Goal: Information Seeking & Learning: Compare options

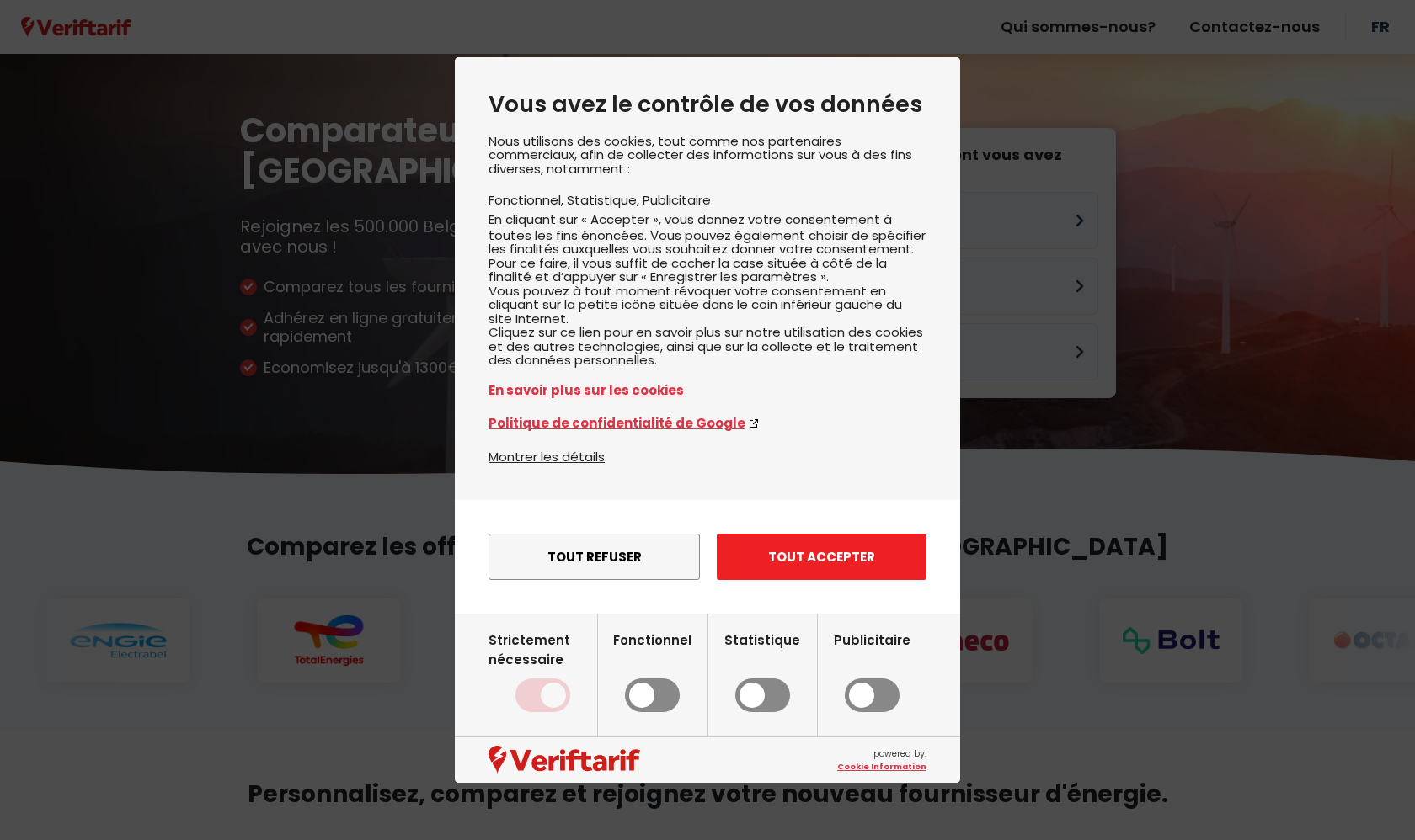
click at [826, 573] on button "Tout accepter" at bounding box center [821, 557] width 210 height 47
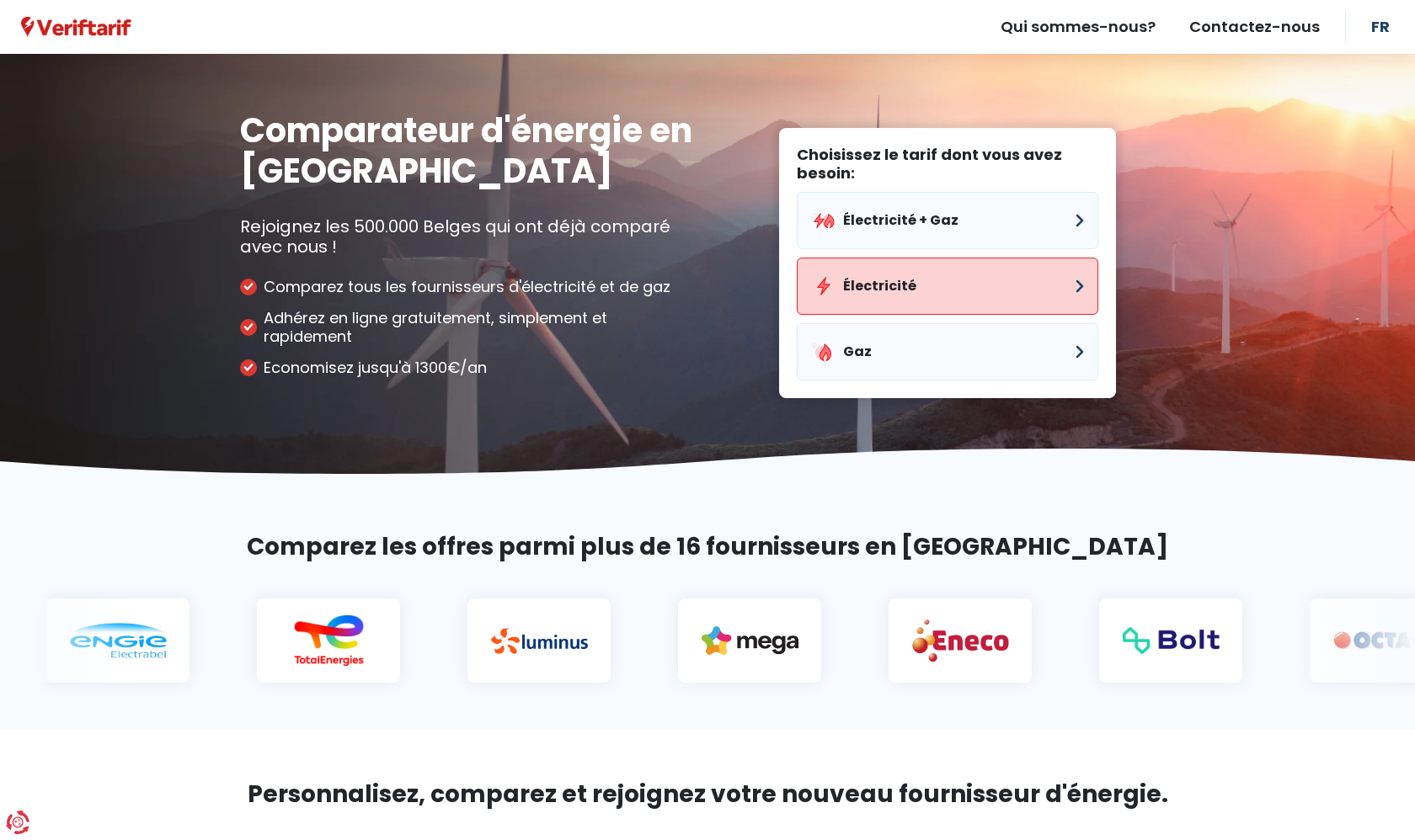
click at [1072, 289] on button "Électricité" at bounding box center [947, 287] width 302 height 57
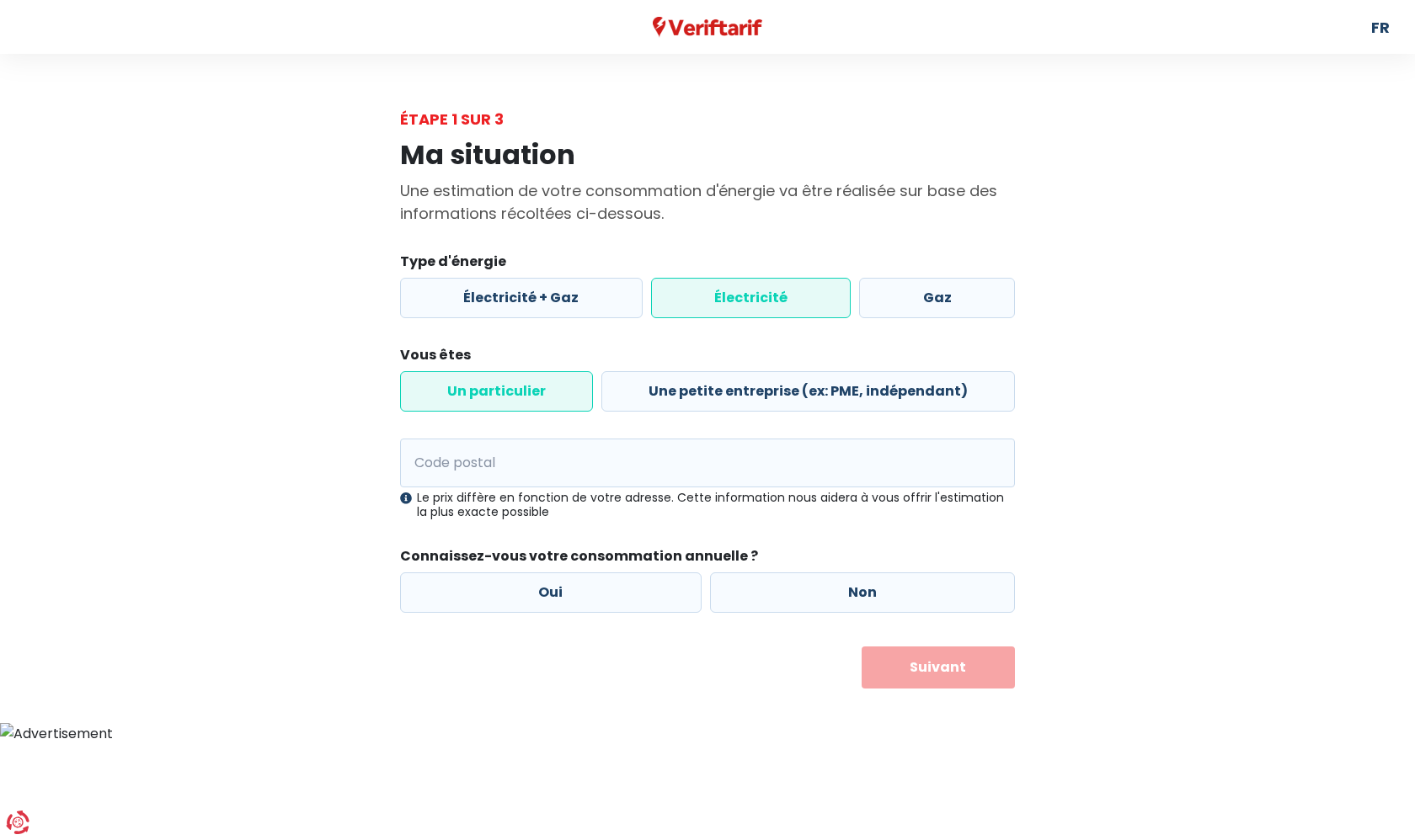
click at [785, 300] on label "Électricité" at bounding box center [751, 297] width 201 height 40
click at [785, 300] on input "Électricité" at bounding box center [751, 297] width 201 height 40
click at [561, 399] on label "Un particulier" at bounding box center [496, 391] width 193 height 40
click at [561, 399] on input "Un particulier" at bounding box center [496, 391] width 193 height 40
click at [549, 464] on input "Code postal" at bounding box center [708, 463] width 614 height 49
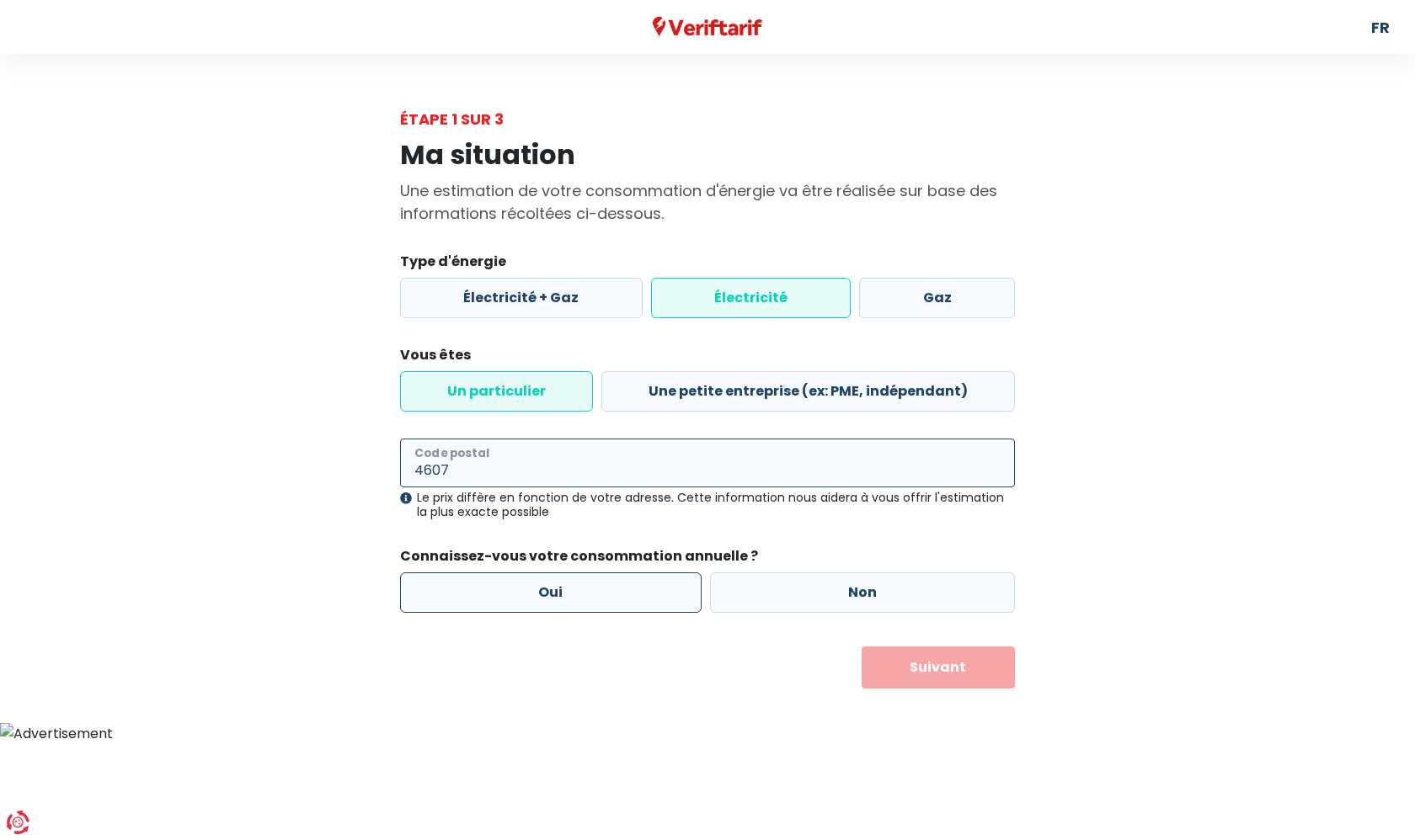
type input "4607"
click at [547, 593] on label "Oui" at bounding box center [551, 592] width 302 height 40
click at [547, 593] on input "Oui" at bounding box center [551, 592] width 302 height 40
radio input "true"
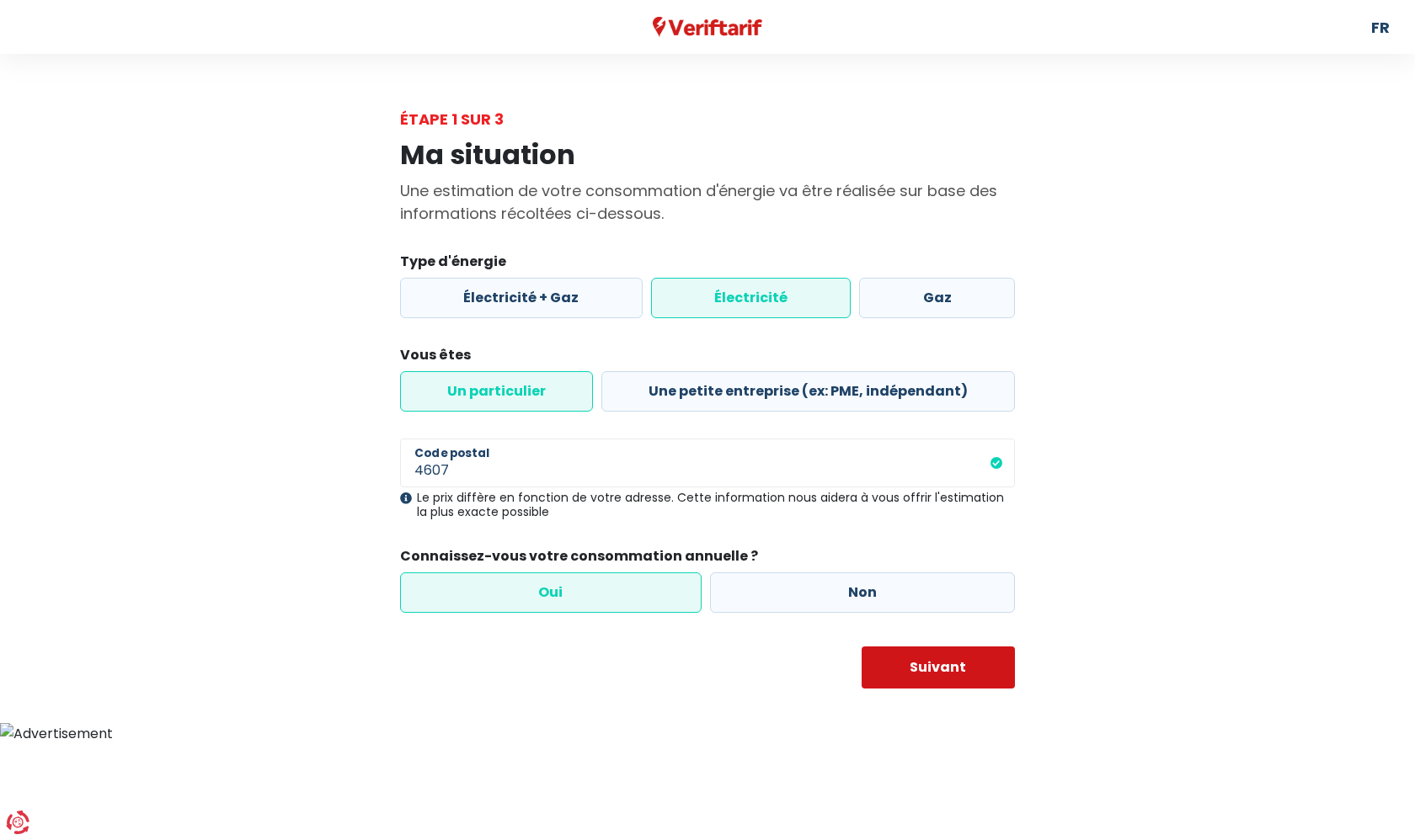
click at [937, 670] on button "Suivant" at bounding box center [939, 667] width 154 height 42
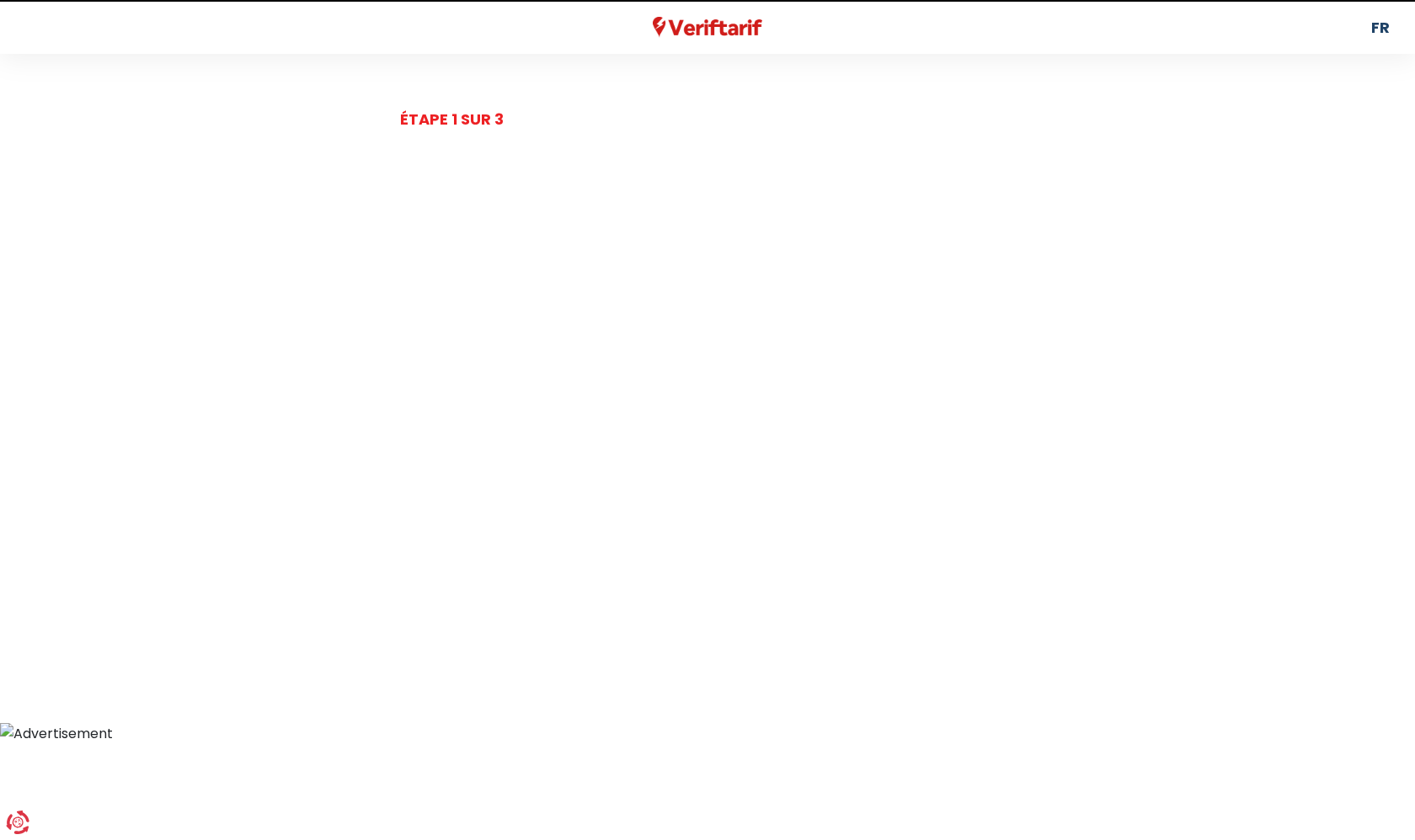
select select
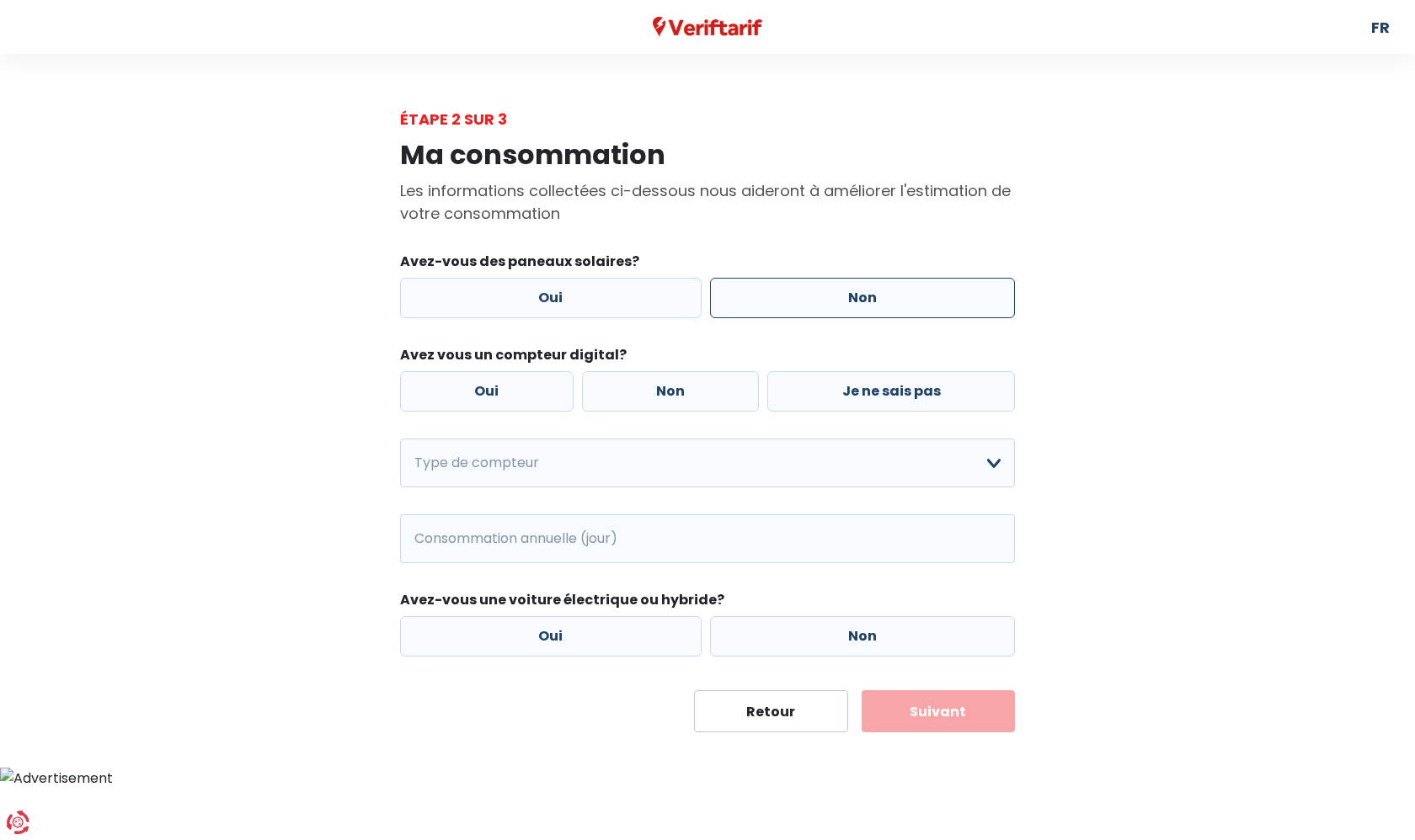
click at [839, 297] on label "Non" at bounding box center [862, 297] width 305 height 40
click at [839, 297] on input "Non" at bounding box center [862, 297] width 305 height 40
radio input "true"
click at [521, 387] on label "Oui" at bounding box center [487, 391] width 174 height 40
click at [521, 387] on input "Oui" at bounding box center [487, 391] width 174 height 40
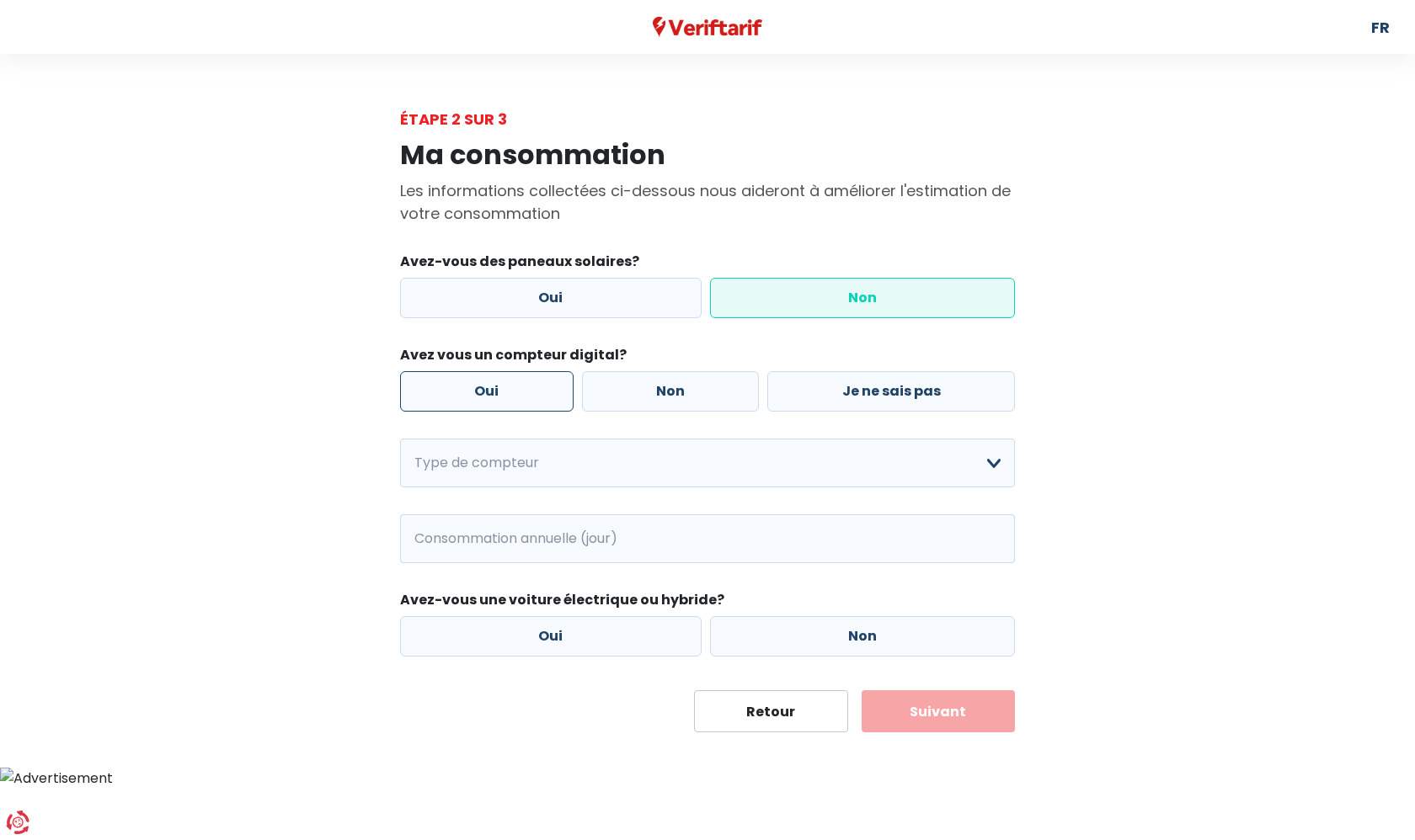
radio input "true"
select select "day_night_bi_hourly"
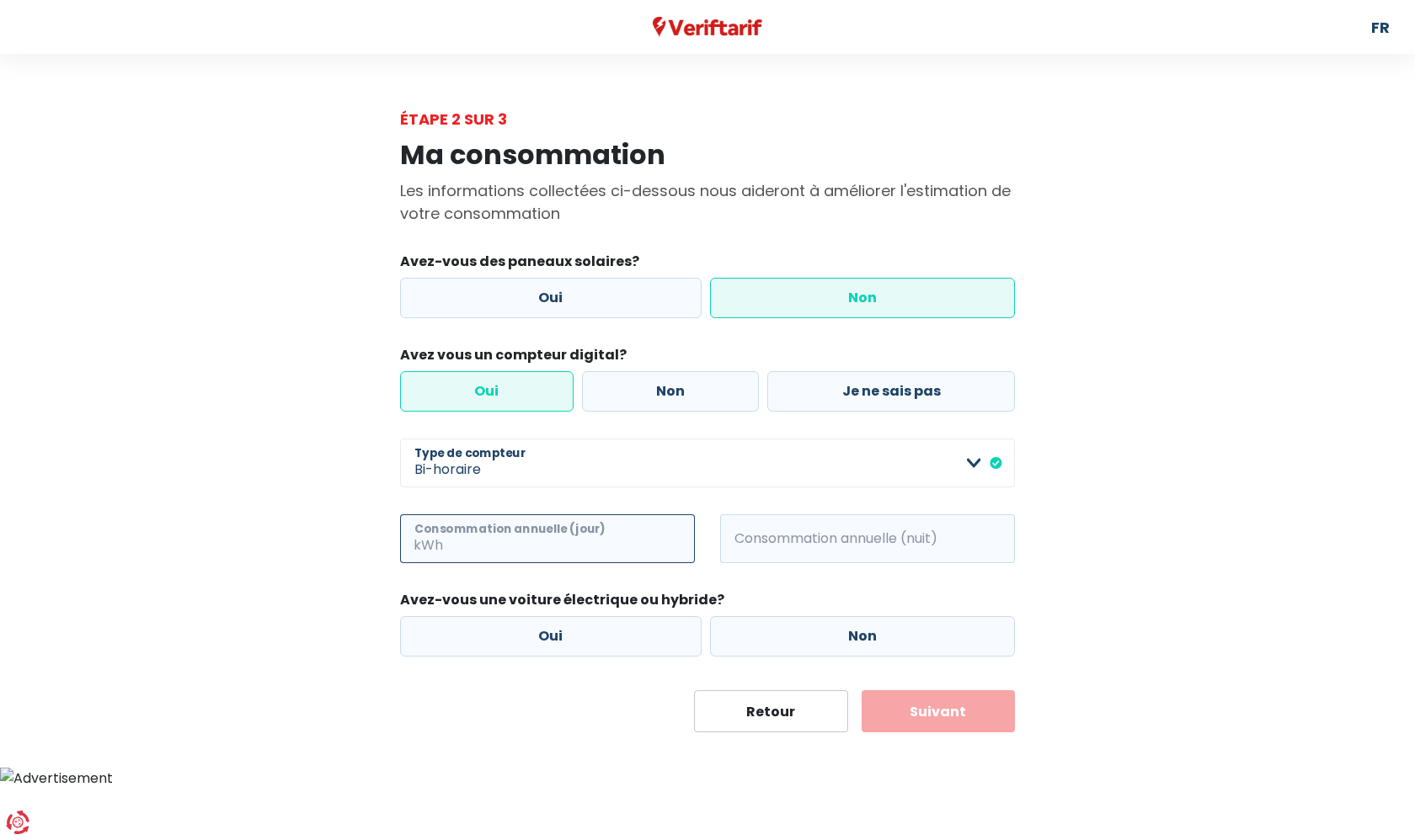
click at [591, 536] on input "Consommation annuelle (jour)" at bounding box center [570, 539] width 248 height 49
type input "4835"
click at [760, 544] on span "kWh" at bounding box center [743, 539] width 47 height 49
click at [810, 538] on input "Consommation annuelle (nuit)" at bounding box center [890, 539] width 248 height 49
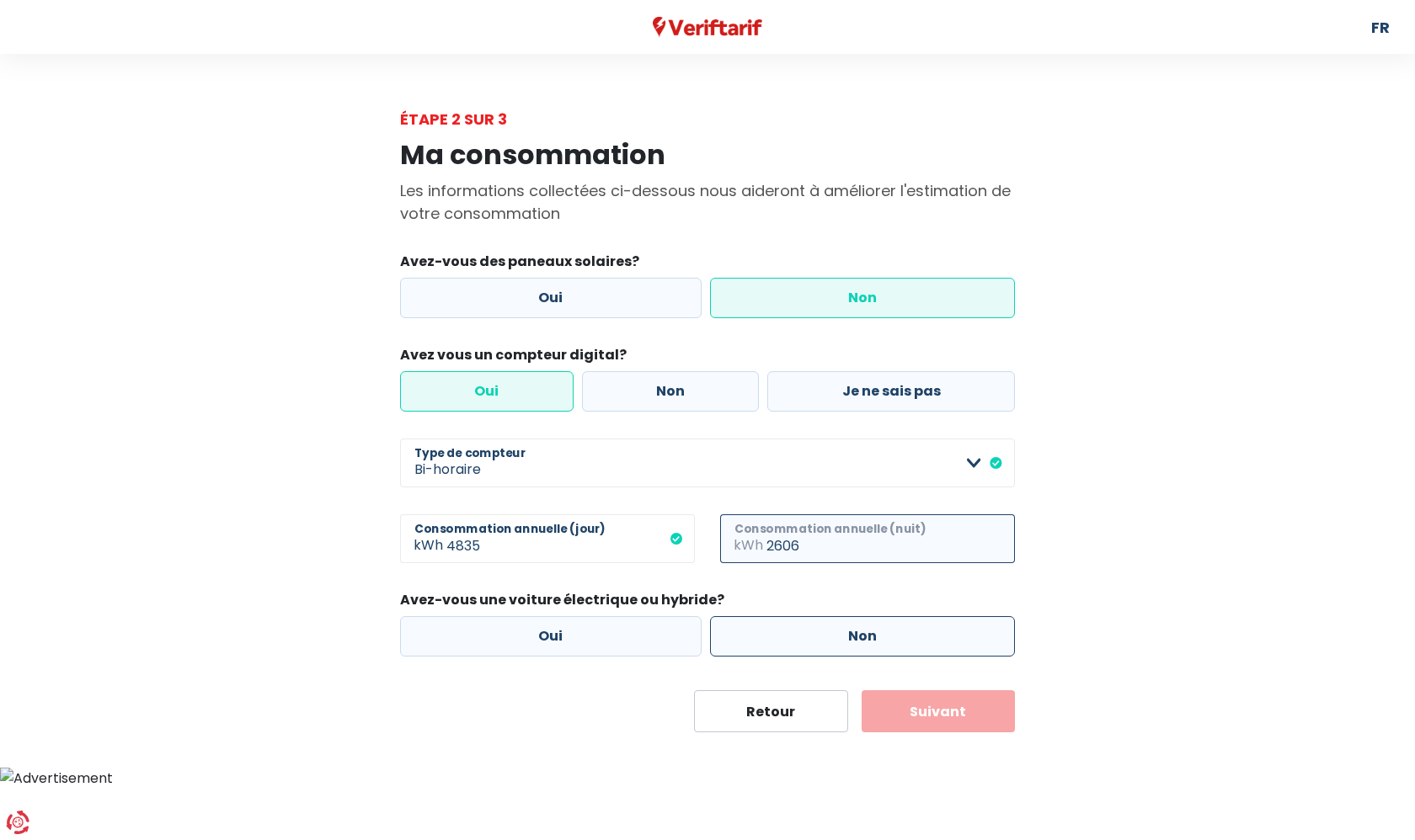
type input "2606"
click at [867, 631] on label "Non" at bounding box center [862, 636] width 305 height 40
click at [867, 631] on input "Non" at bounding box center [862, 636] width 305 height 40
radio input "true"
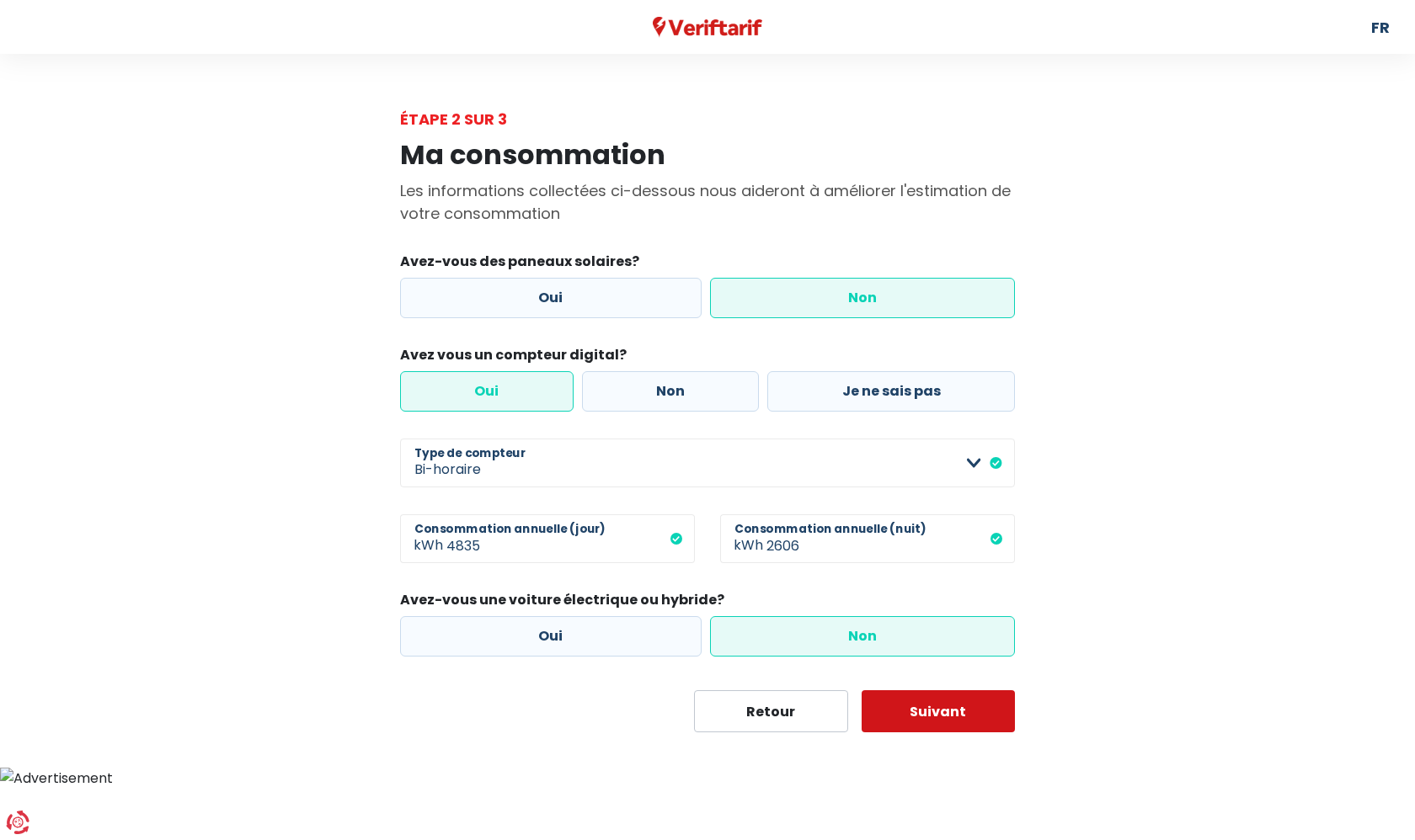
click at [927, 713] on button "Suivant" at bounding box center [939, 711] width 154 height 42
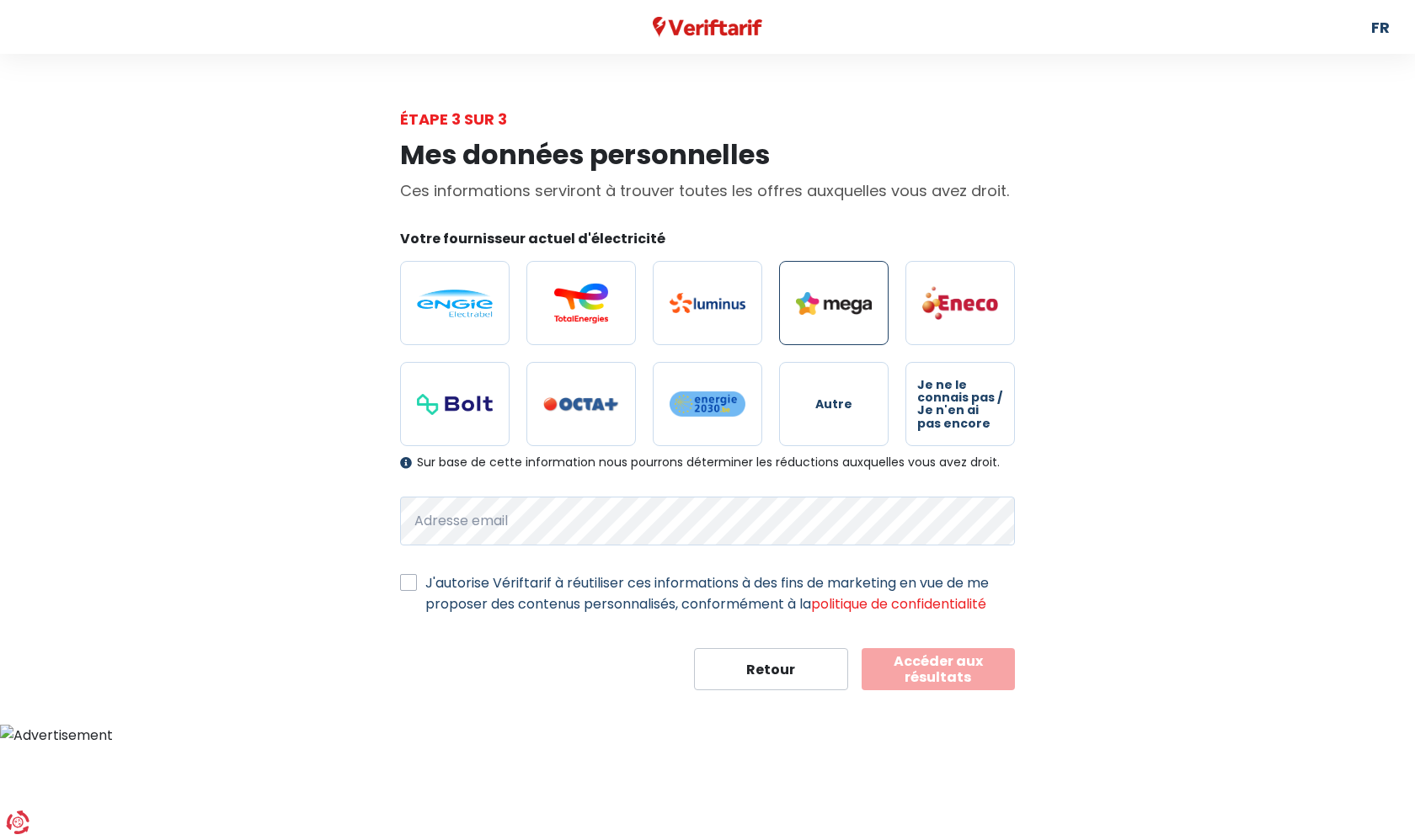
click at [856, 301] on img at bounding box center [834, 303] width 76 height 22
click at [856, 301] on input "radio" at bounding box center [834, 303] width 109 height 84
radio input "true"
click at [926, 673] on button "Accéder aux résultats" at bounding box center [939, 669] width 154 height 42
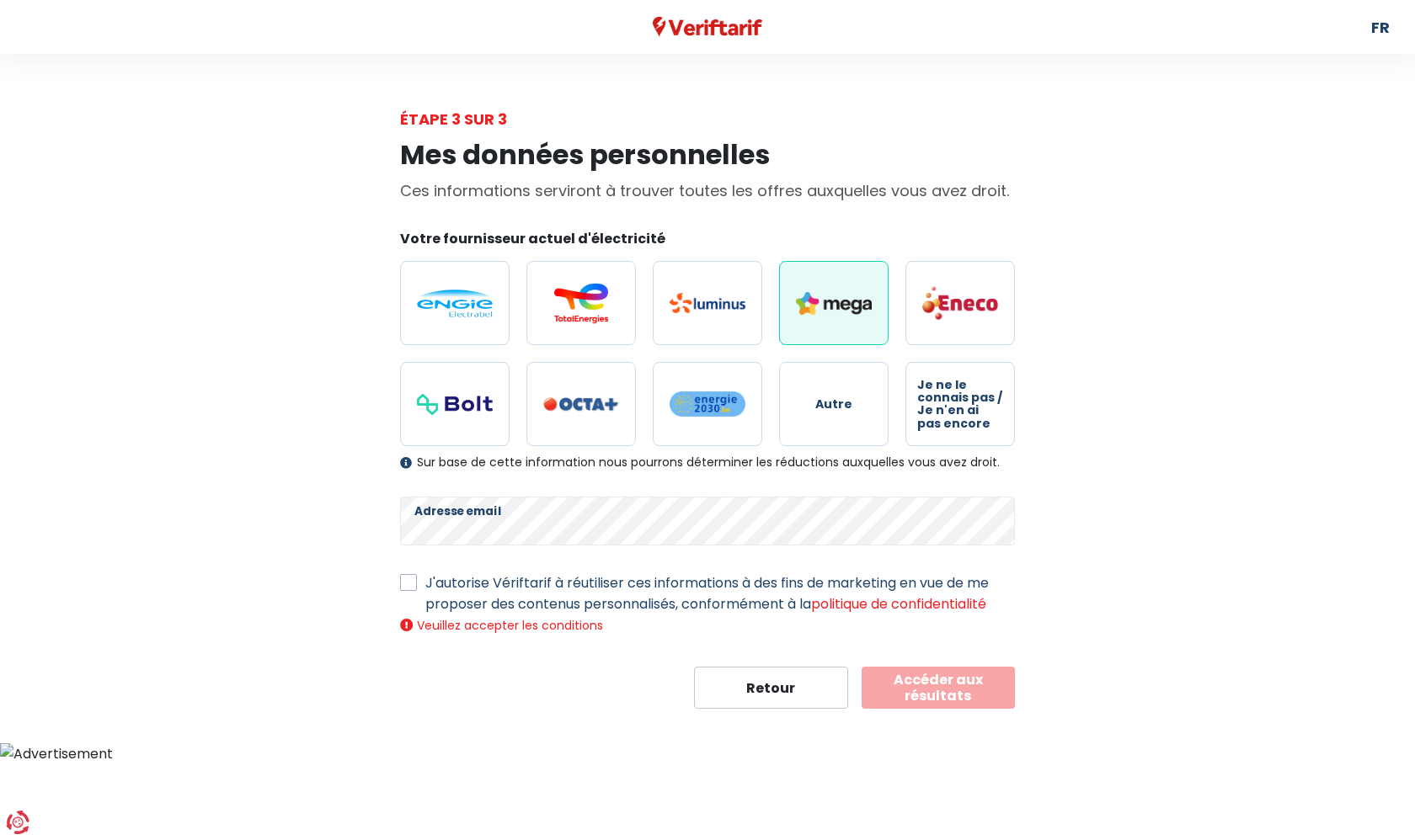
click at [965, 682] on button "Accéder aux résultats" at bounding box center [939, 688] width 154 height 42
click at [425, 584] on label "J'autorise Vériftarif à réutiliser ces informations à des fins de marketing en …" at bounding box center [720, 593] width 589 height 42
click at [411, 584] on input "J'autorise Vériftarif à réutiliser ces informations à des fins de marketing en …" at bounding box center [408, 580] width 17 height 17
checkbox input "true"
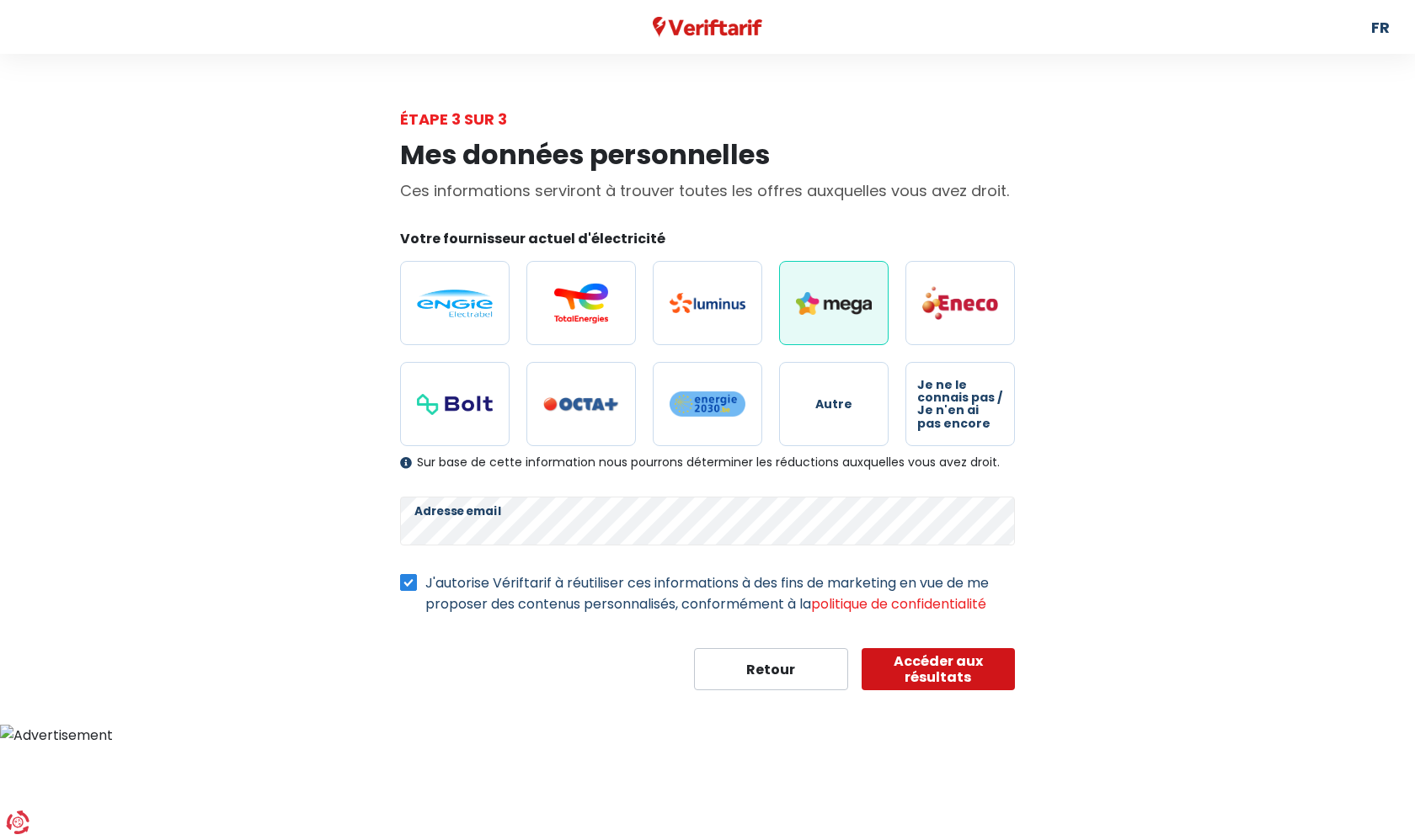
click at [948, 664] on button "Accéder aux résultats" at bounding box center [939, 669] width 154 height 42
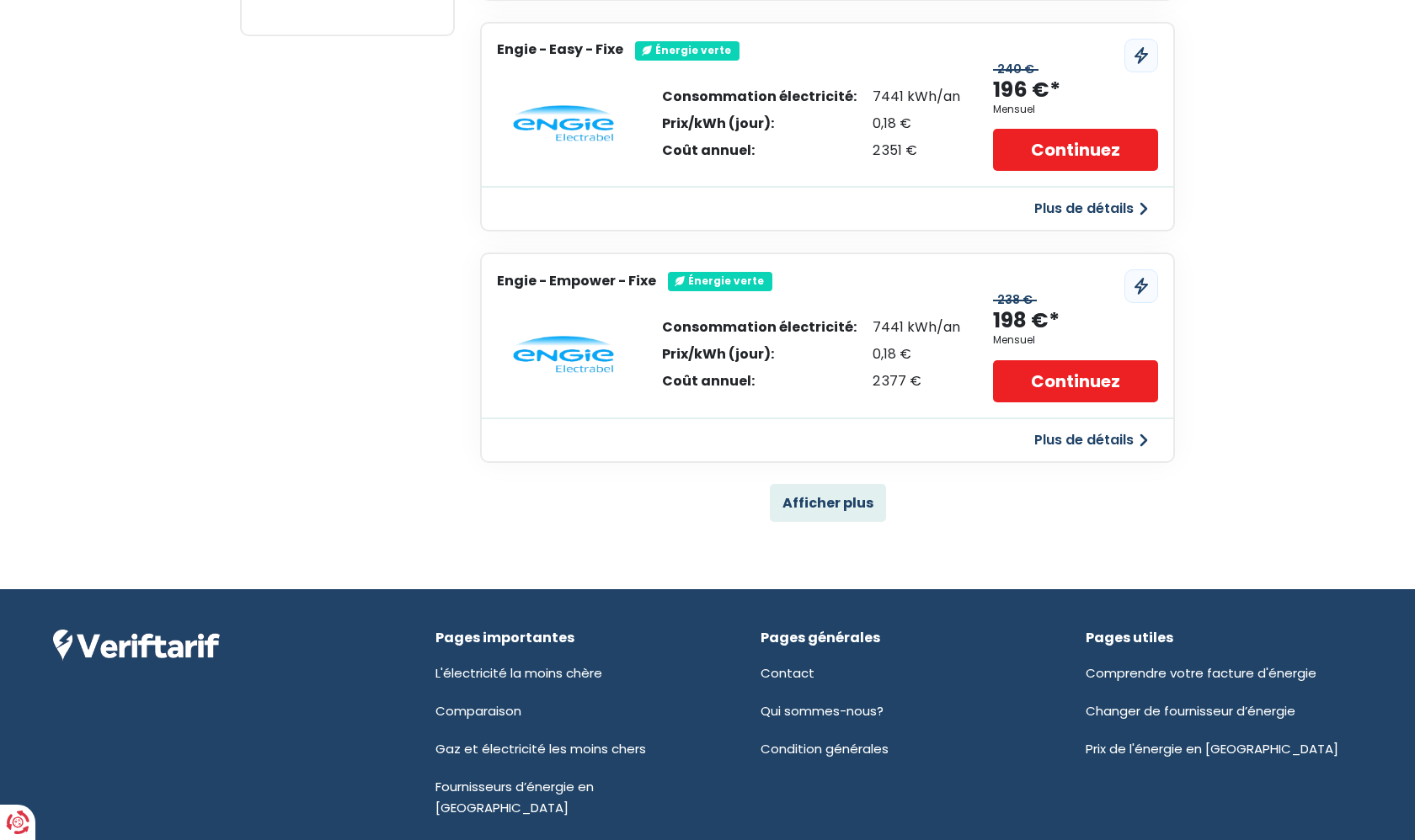
scroll to position [1014, 0]
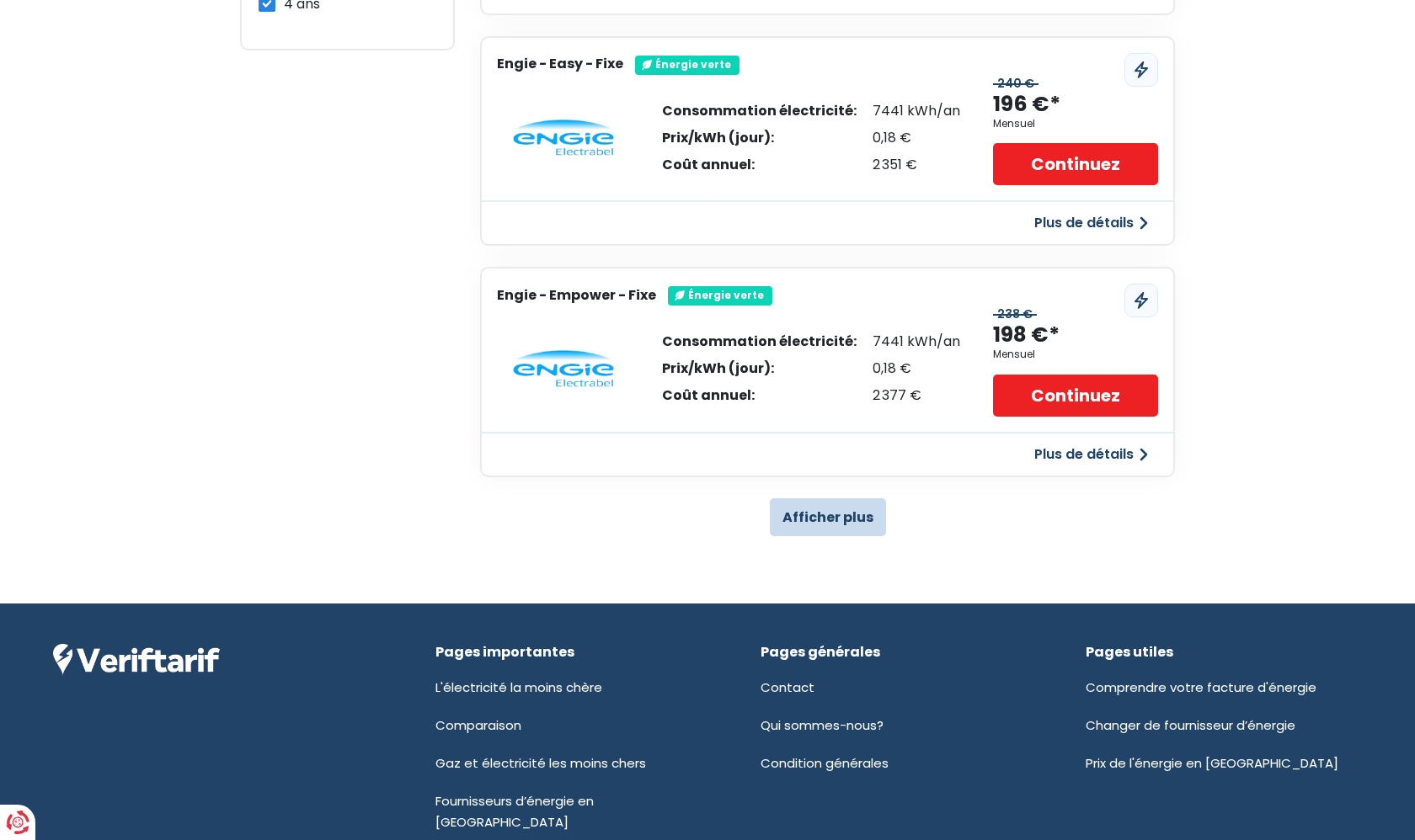
click at [856, 504] on button "Afficher plus" at bounding box center [828, 518] width 116 height 38
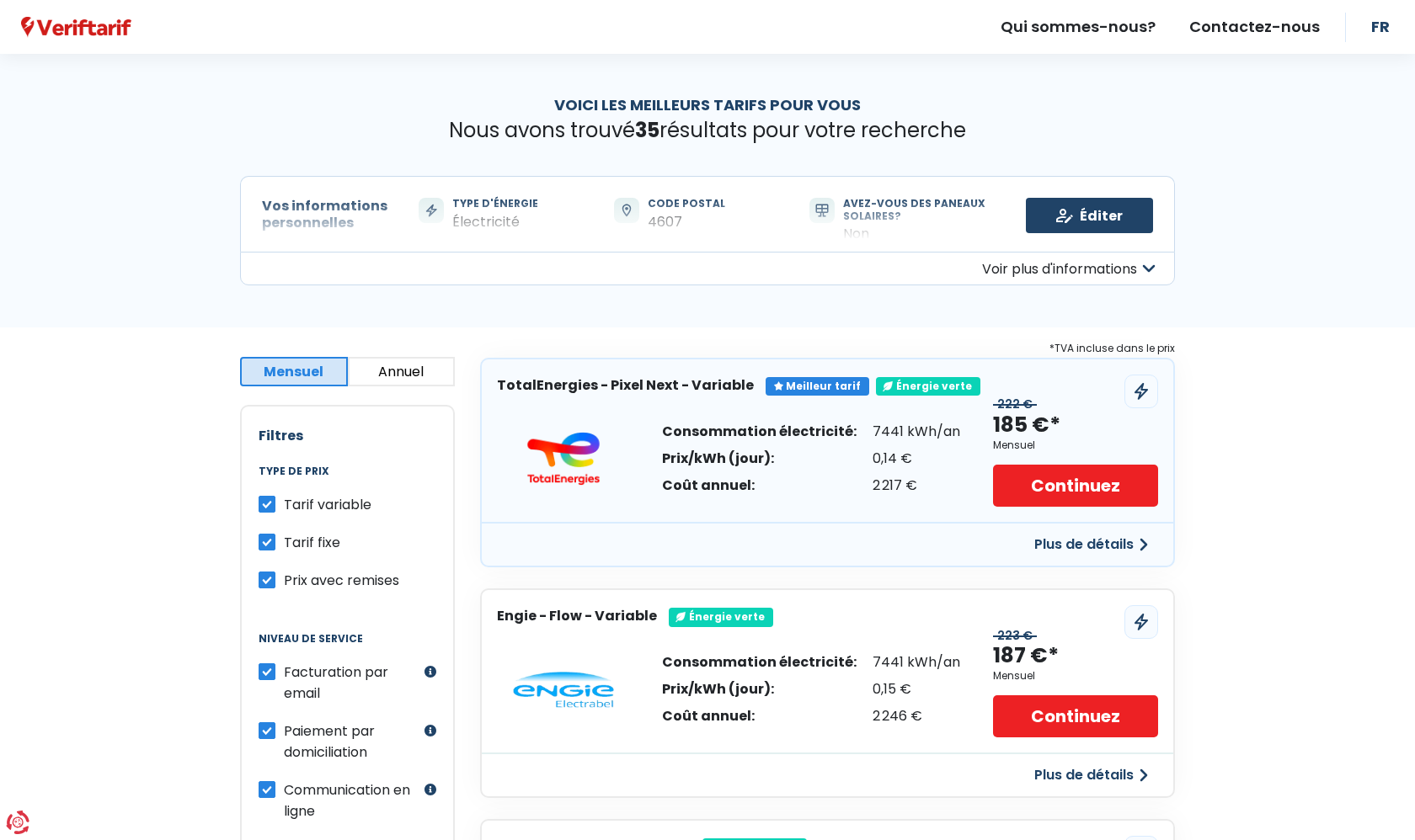
scroll to position [0, 0]
click at [1106, 478] on link "Continuez" at bounding box center [1076, 485] width 165 height 42
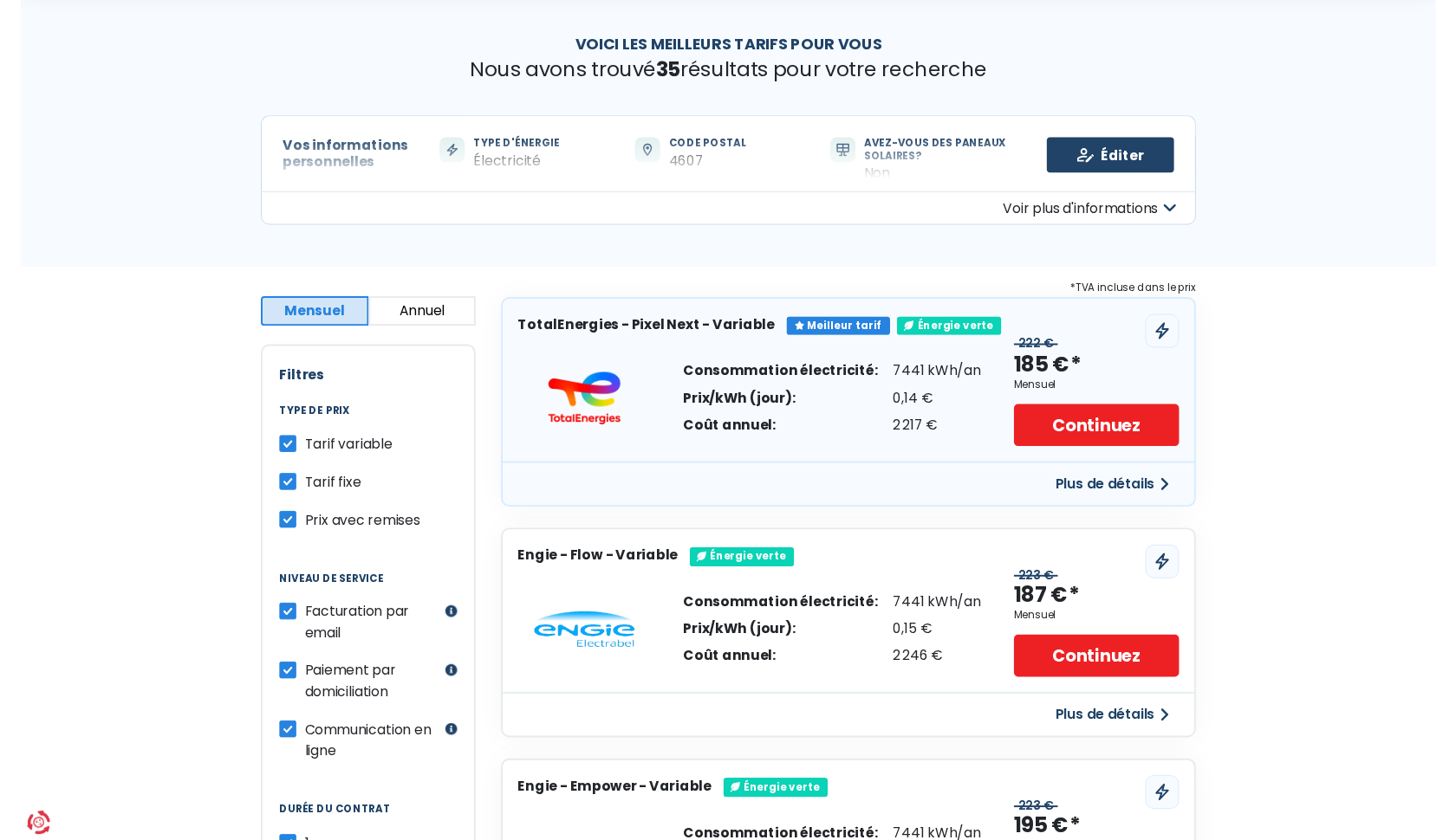
scroll to position [100, 0]
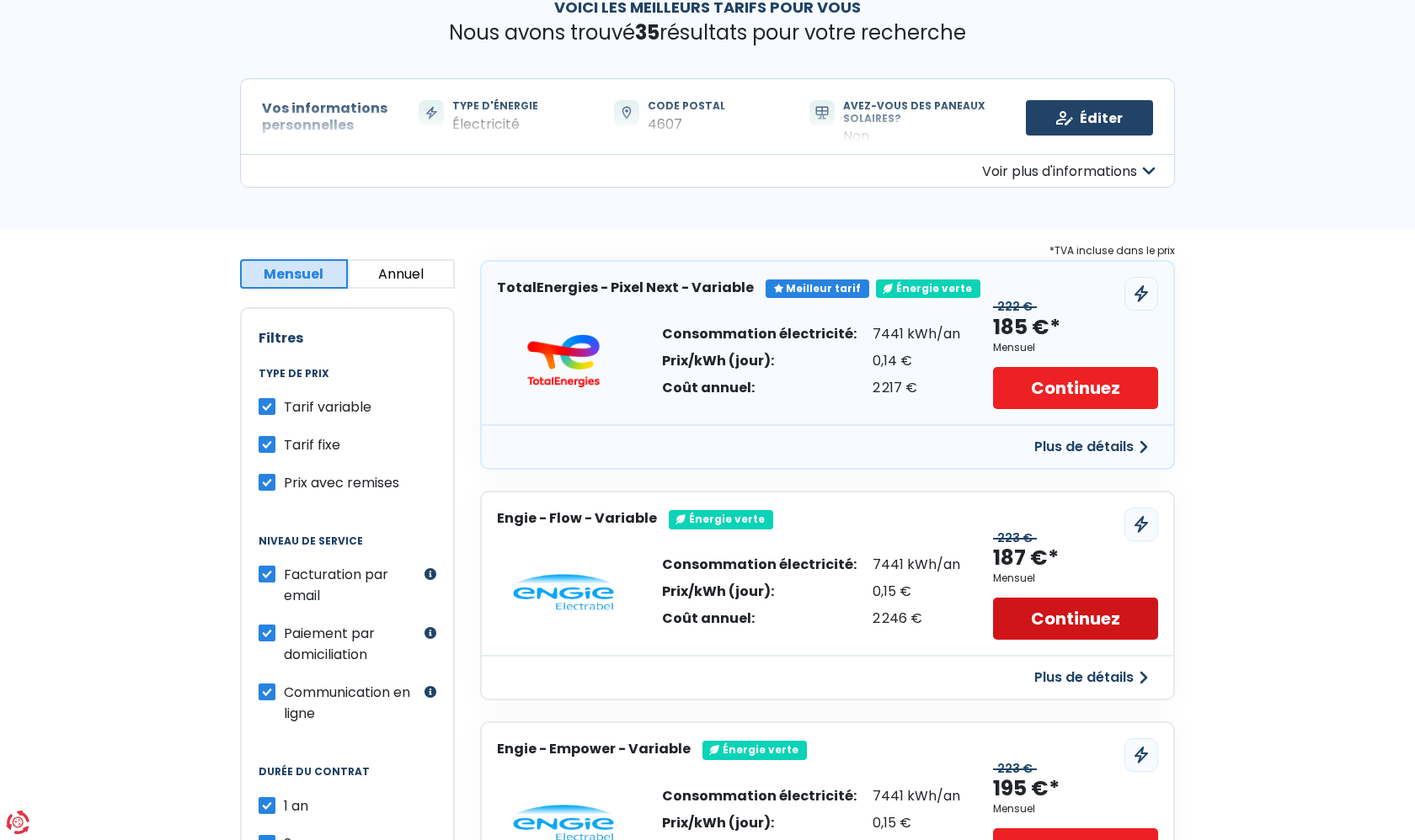
click at [1085, 610] on link "Continuez" at bounding box center [1076, 619] width 165 height 42
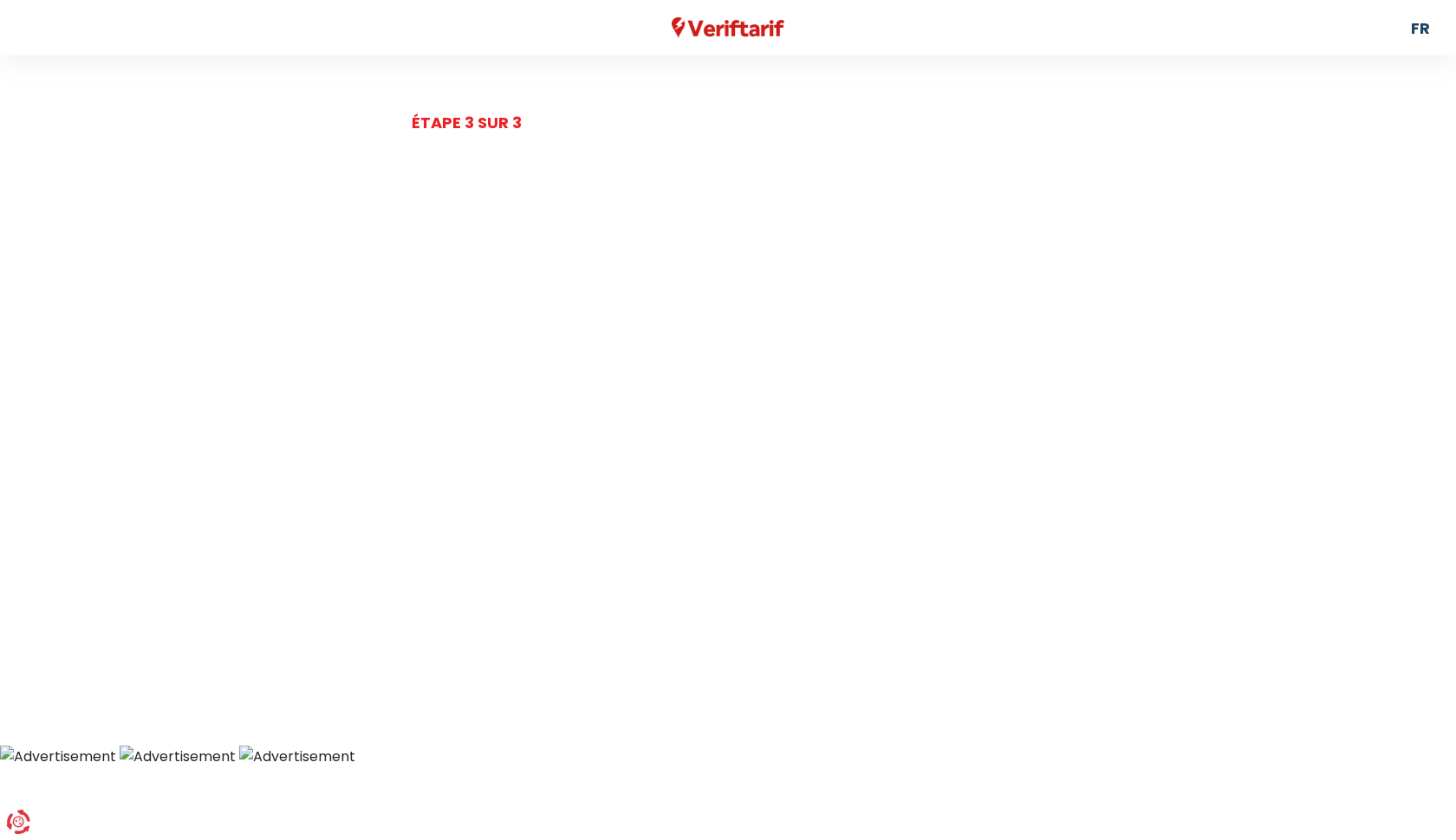
select select "day_night_bi_hourly"
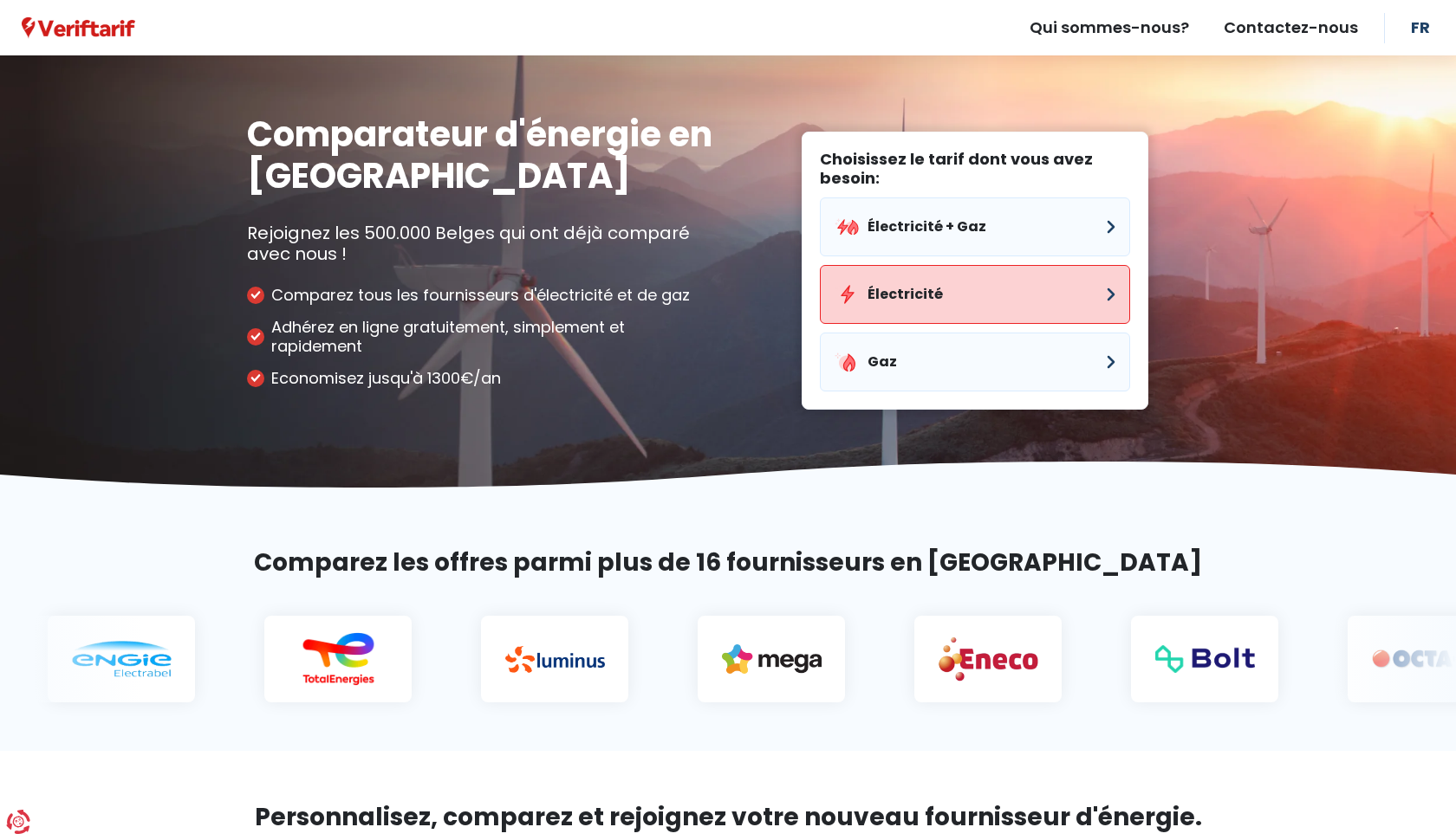
click at [1110, 300] on button "Électricité" at bounding box center [974, 295] width 311 height 59
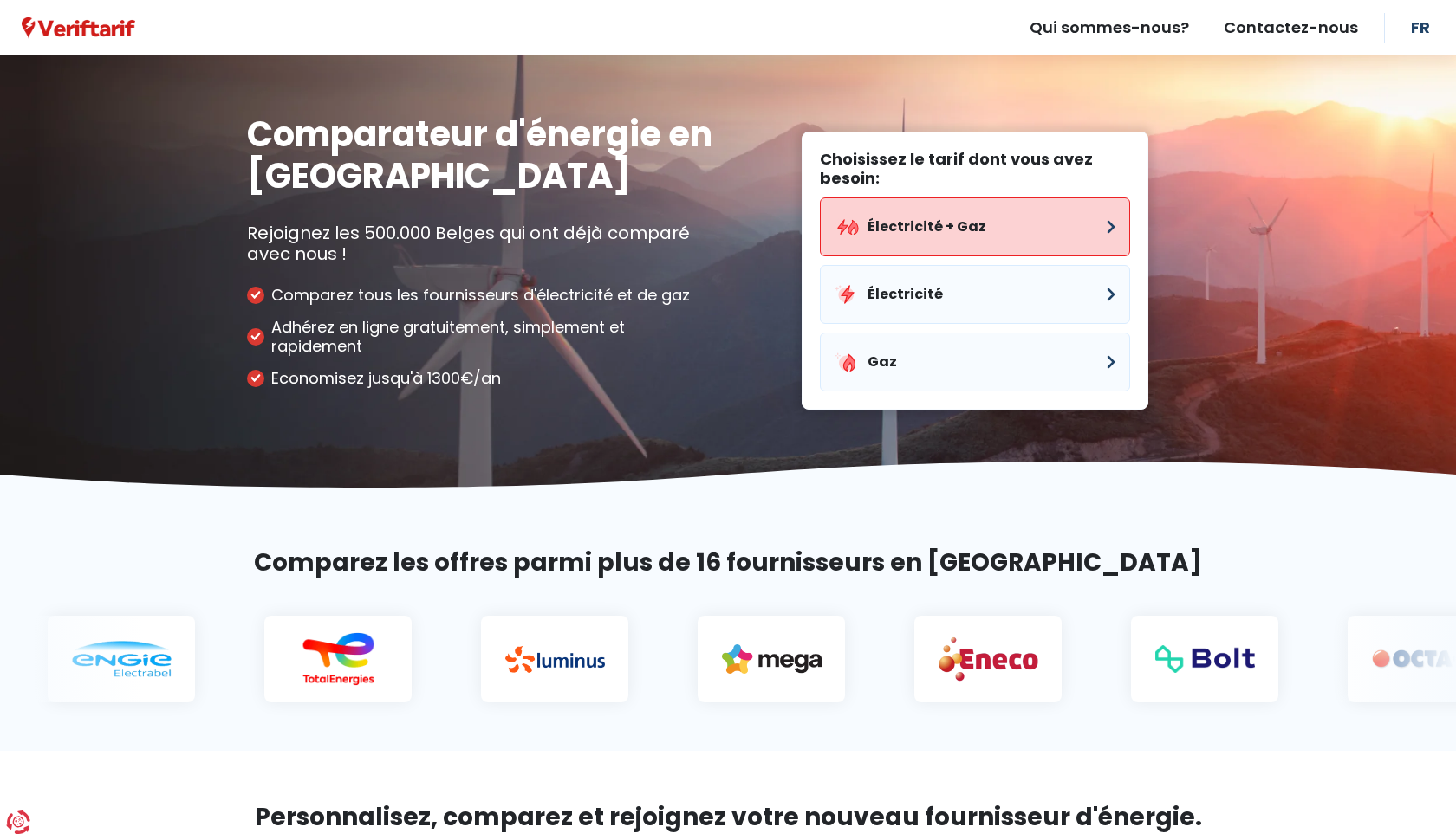
click at [980, 230] on button "Électricité + Gaz" at bounding box center [974, 227] width 311 height 59
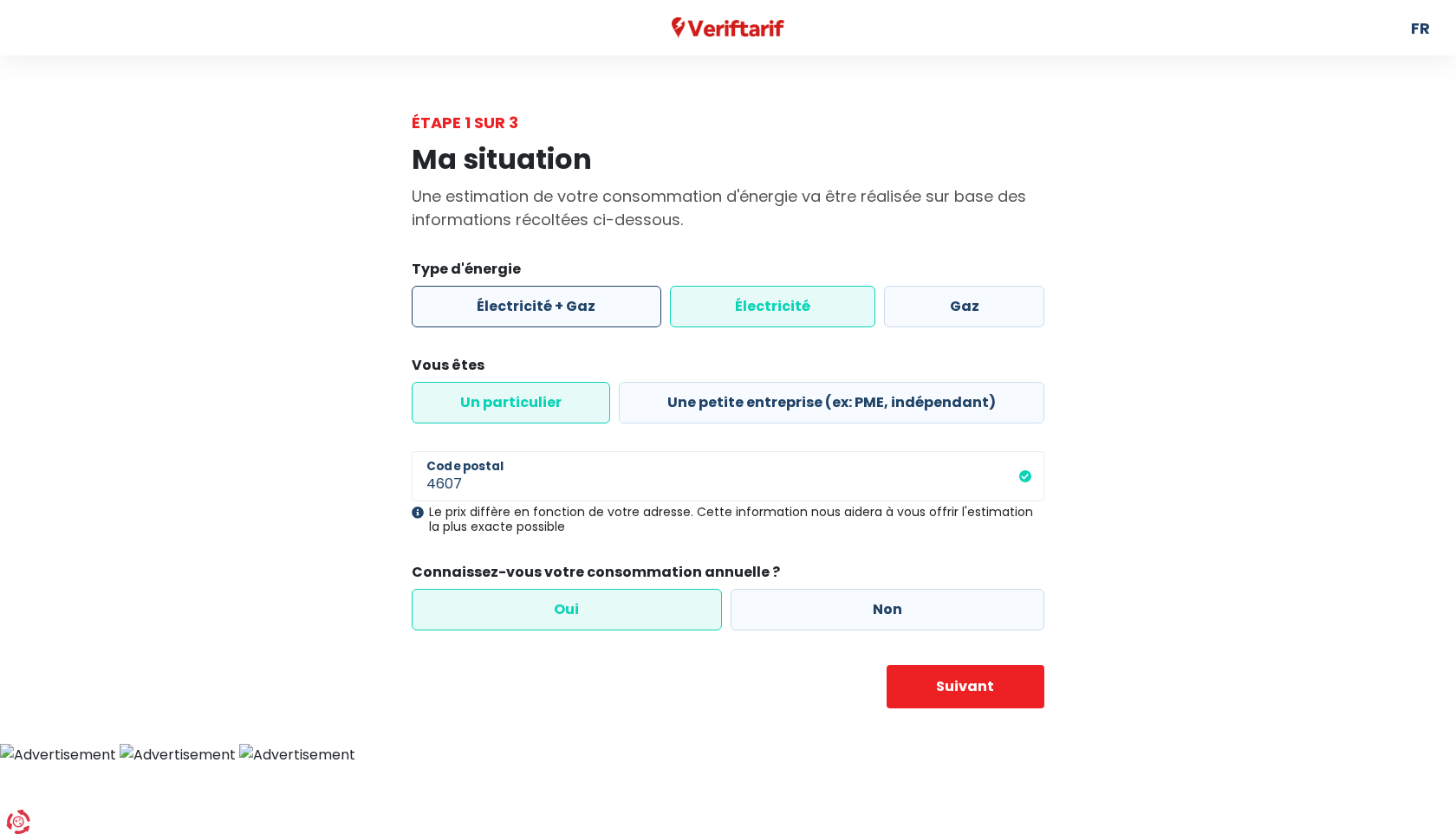
click at [580, 309] on label "Électricité + Gaz" at bounding box center [536, 306] width 250 height 41
click at [580, 309] on input "Électricité + Gaz" at bounding box center [536, 306] width 250 height 41
radio input "true"
radio input "false"
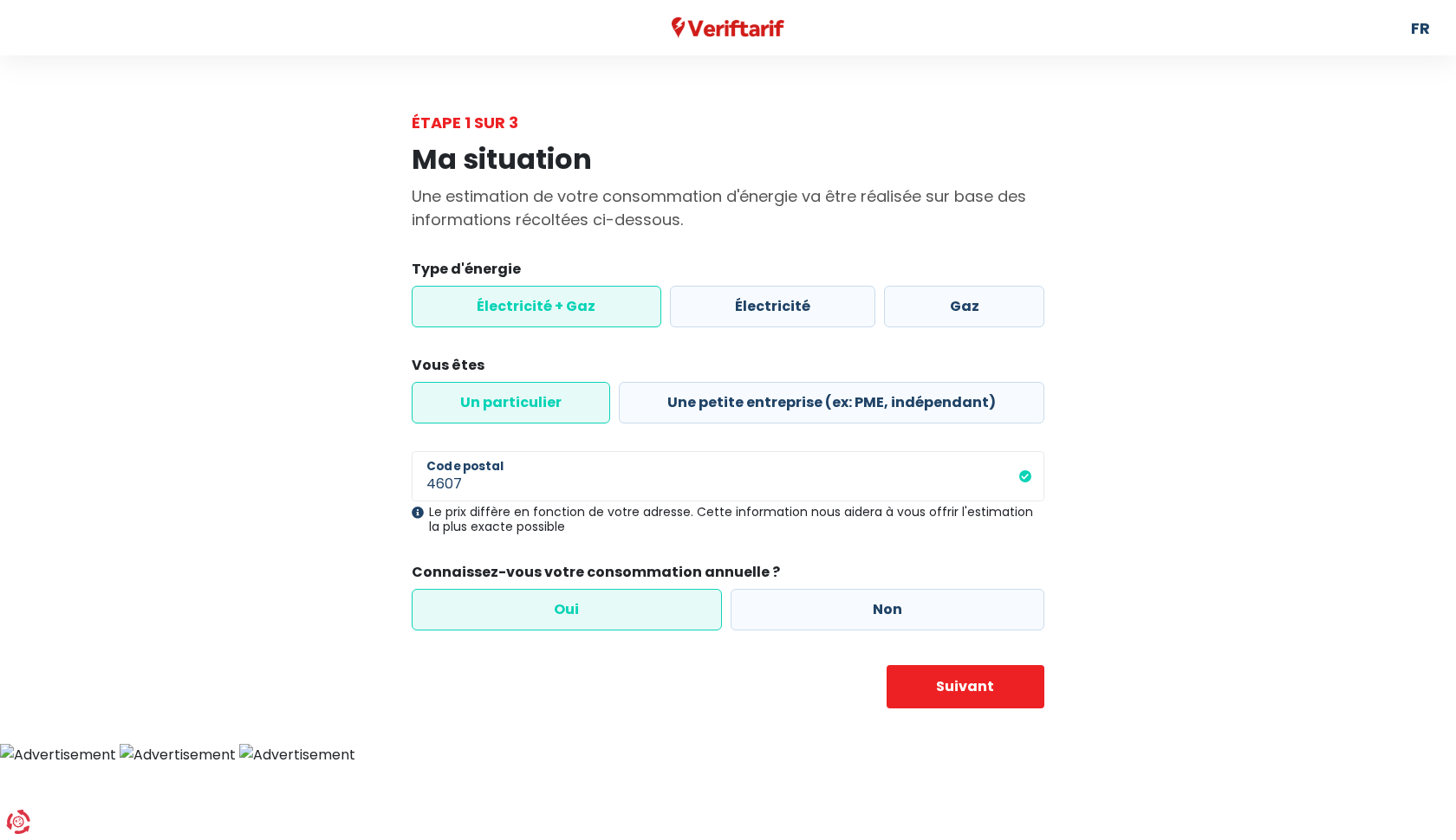
click at [547, 402] on label "Un particulier" at bounding box center [511, 402] width 198 height 41
click at [547, 402] on input "Un particulier" at bounding box center [511, 402] width 198 height 41
click at [514, 485] on input "4607" at bounding box center [728, 476] width 632 height 51
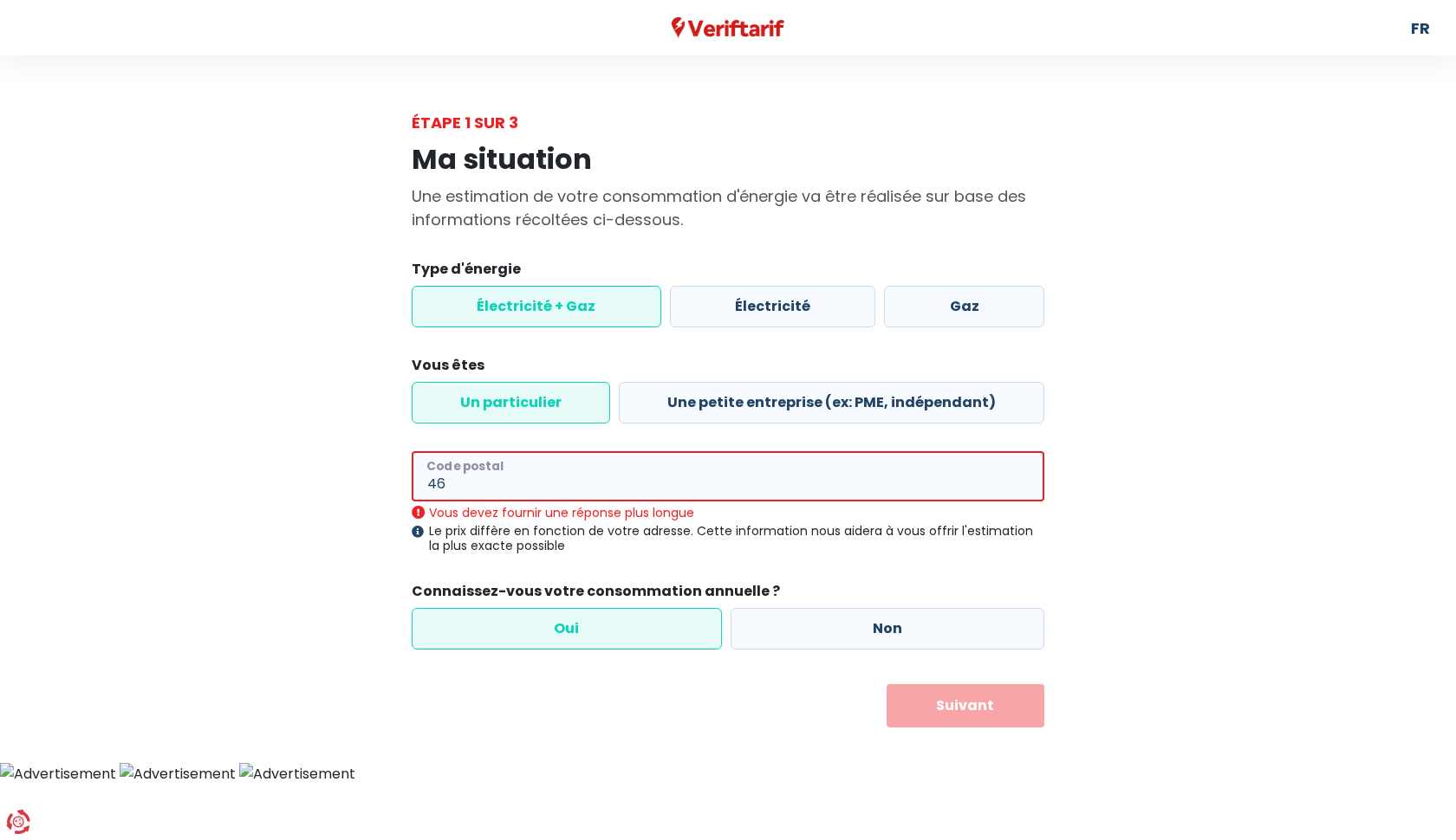
type input "4"
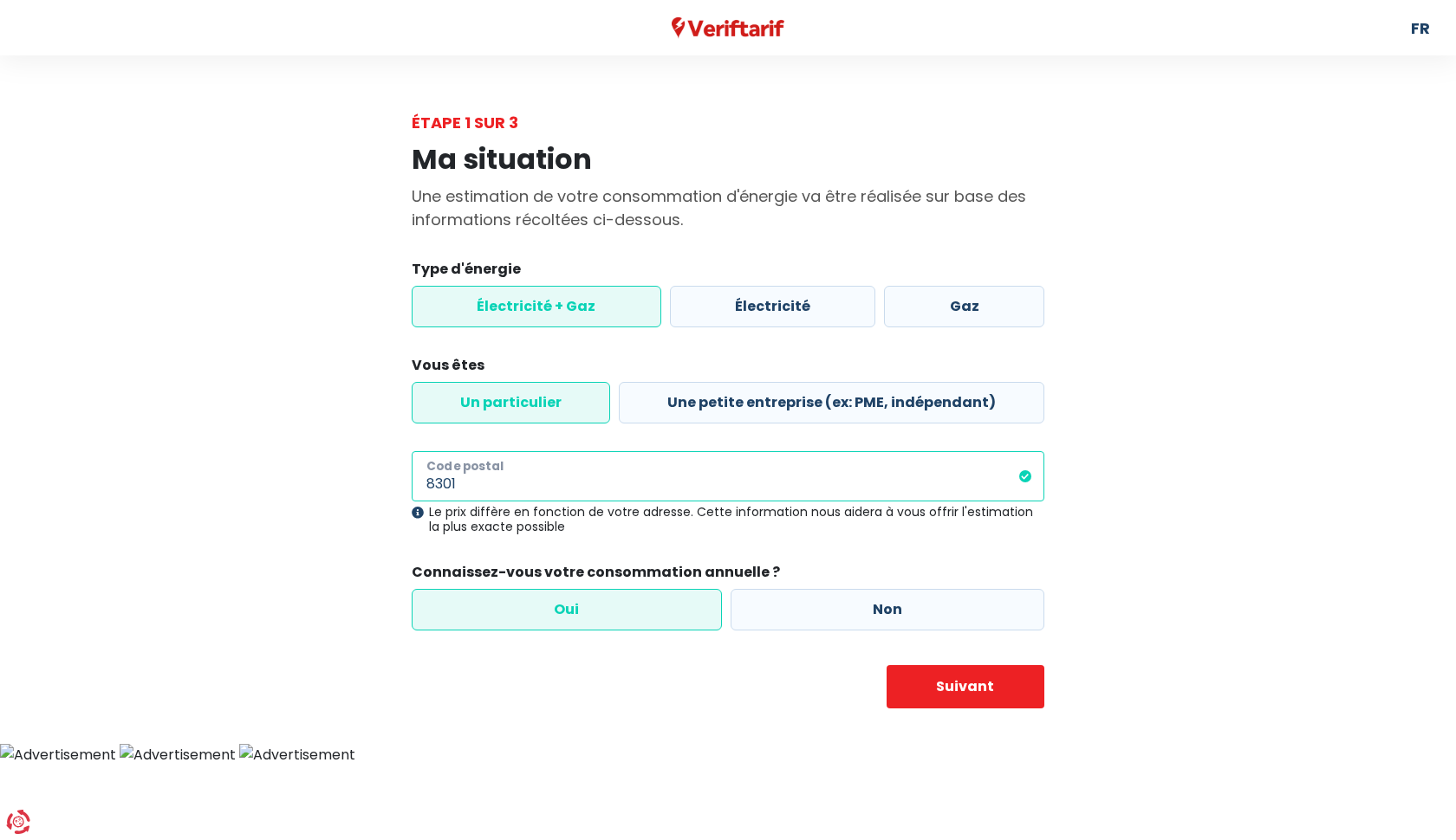
type input "8301"
click at [588, 607] on label "Oui" at bounding box center [567, 609] width 311 height 41
click at [588, 607] on input "Oui" at bounding box center [567, 609] width 311 height 41
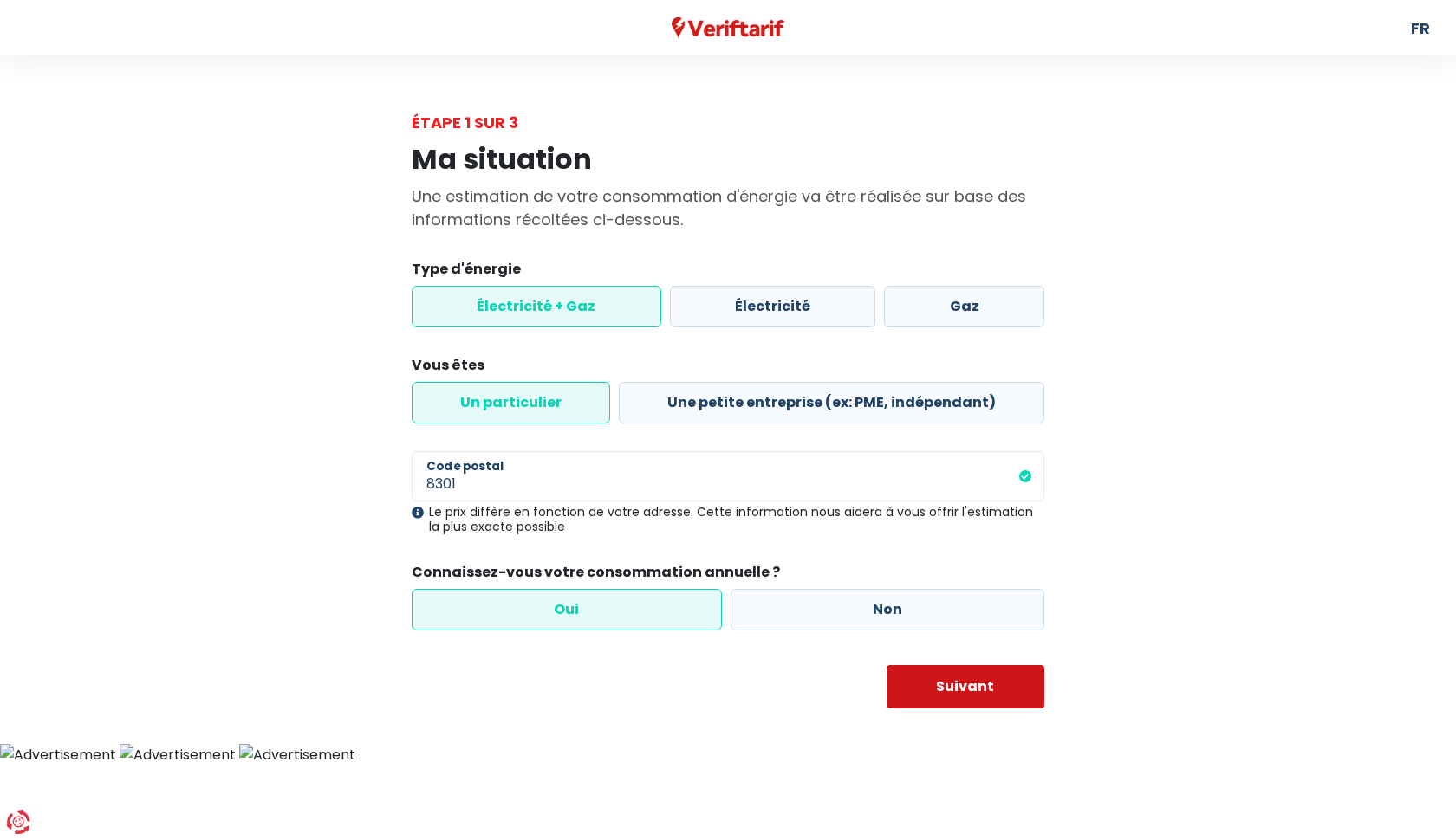
click at [965, 679] on button "Suivant" at bounding box center [966, 686] width 159 height 43
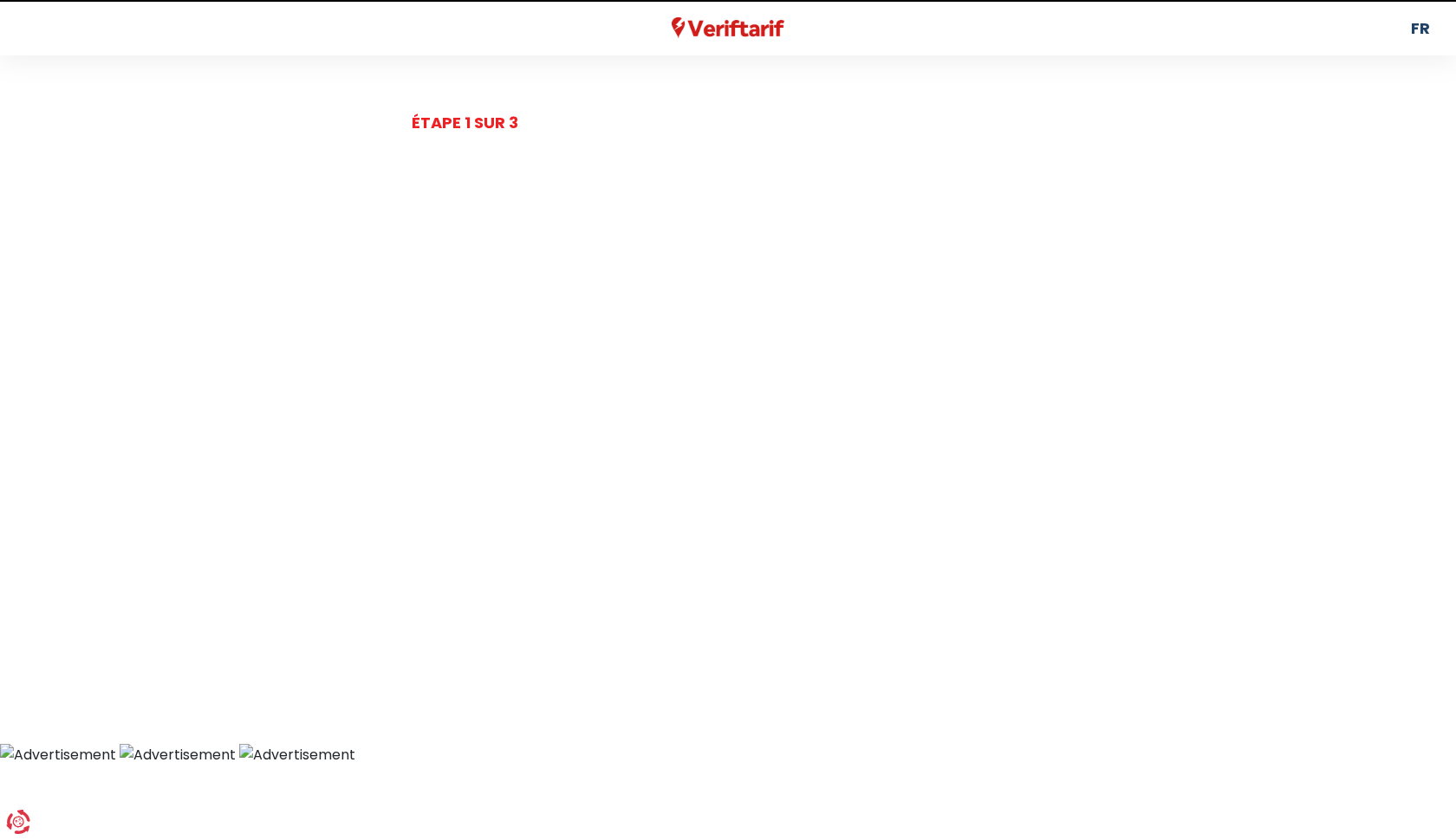
select select "day_night_bi_hourly"
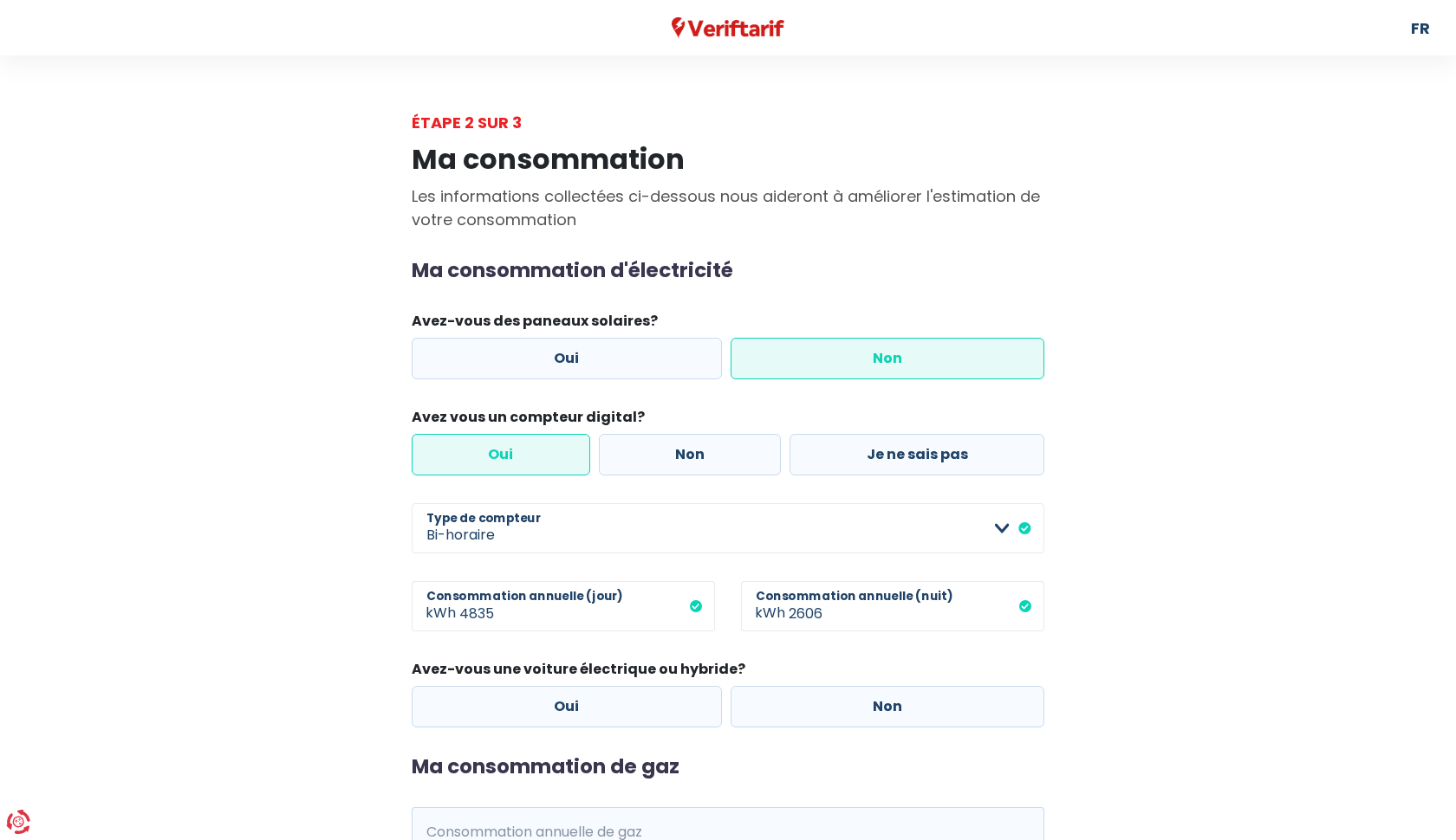
click at [922, 353] on label "Non" at bounding box center [887, 358] width 314 height 41
click at [922, 353] on input "Non" at bounding box center [887, 358] width 314 height 41
click at [527, 442] on label "Oui" at bounding box center [501, 454] width 179 height 41
click at [527, 442] on input "Oui" at bounding box center [501, 454] width 179 height 41
click at [509, 616] on input "4835" at bounding box center [586, 606] width 255 height 51
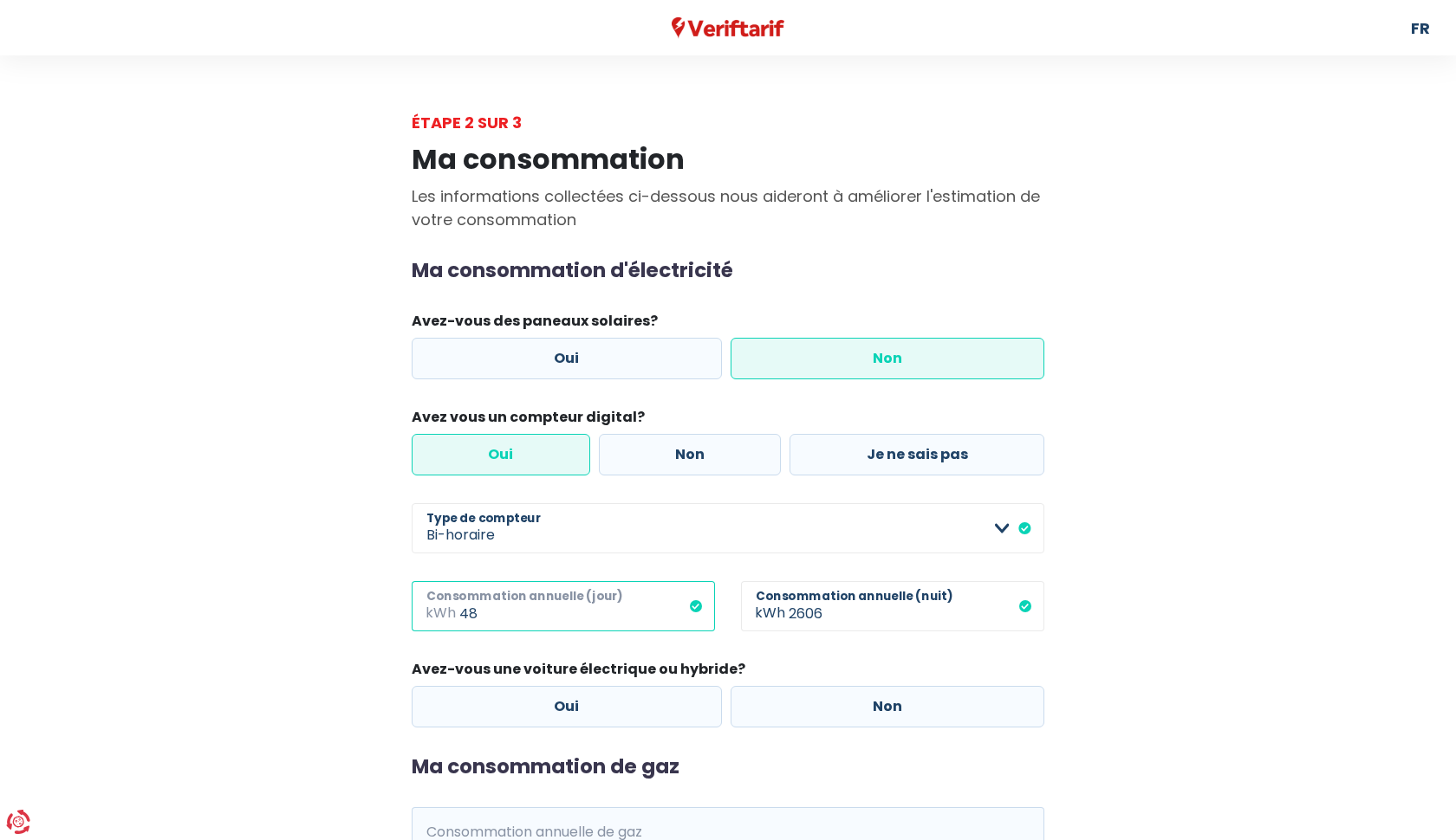
type input "4"
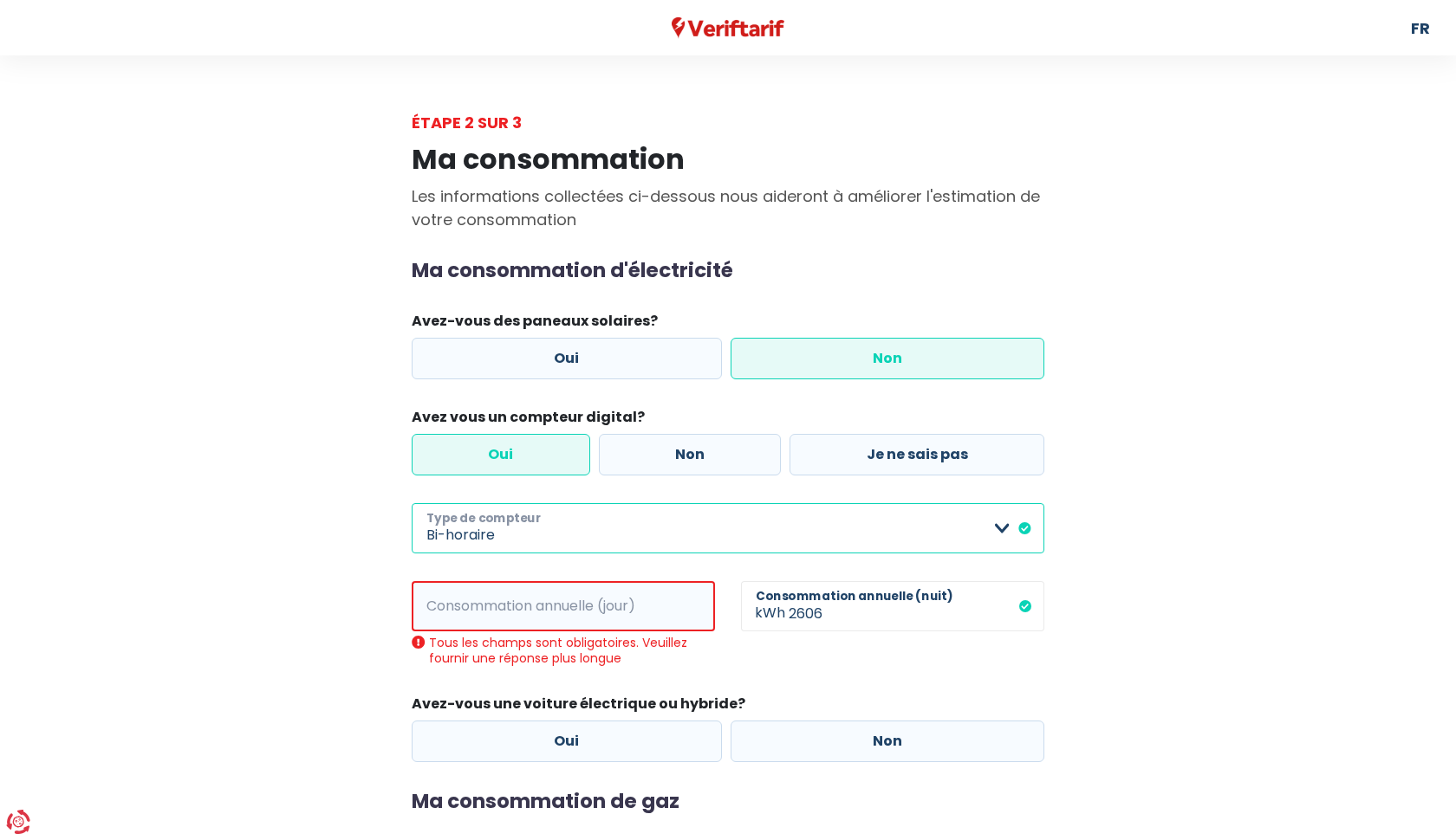
click at [1000, 530] on select "Mono-horaire Bi-horaire Mono-horaire + exclusif nuit Bi-horaire + exclusif nuit…" at bounding box center [728, 528] width 632 height 51
select select "day_single_rate"
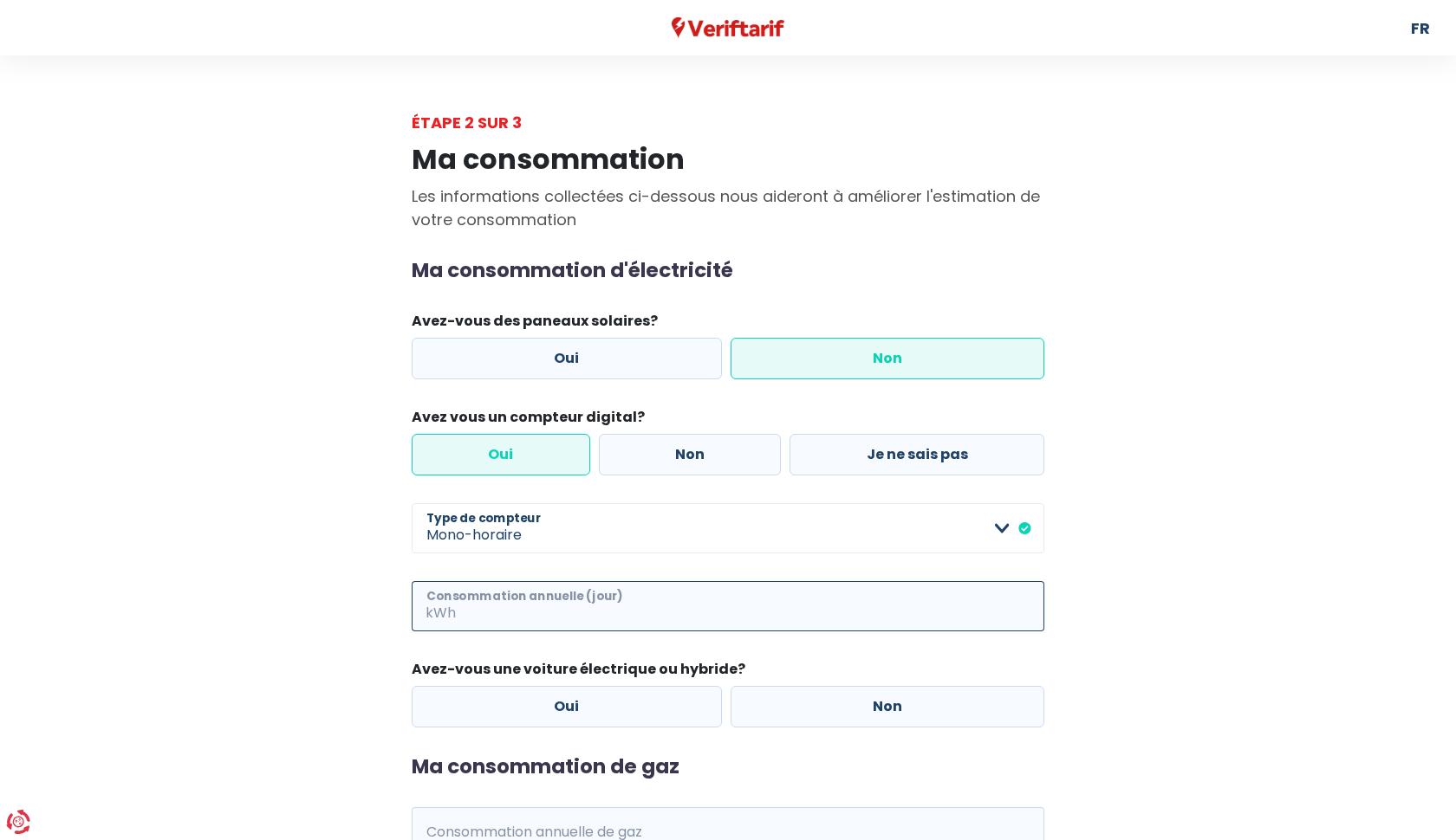
click at [624, 607] on input "Consommation annuelle (jour)" at bounding box center [751, 606] width 585 height 51
type input "525"
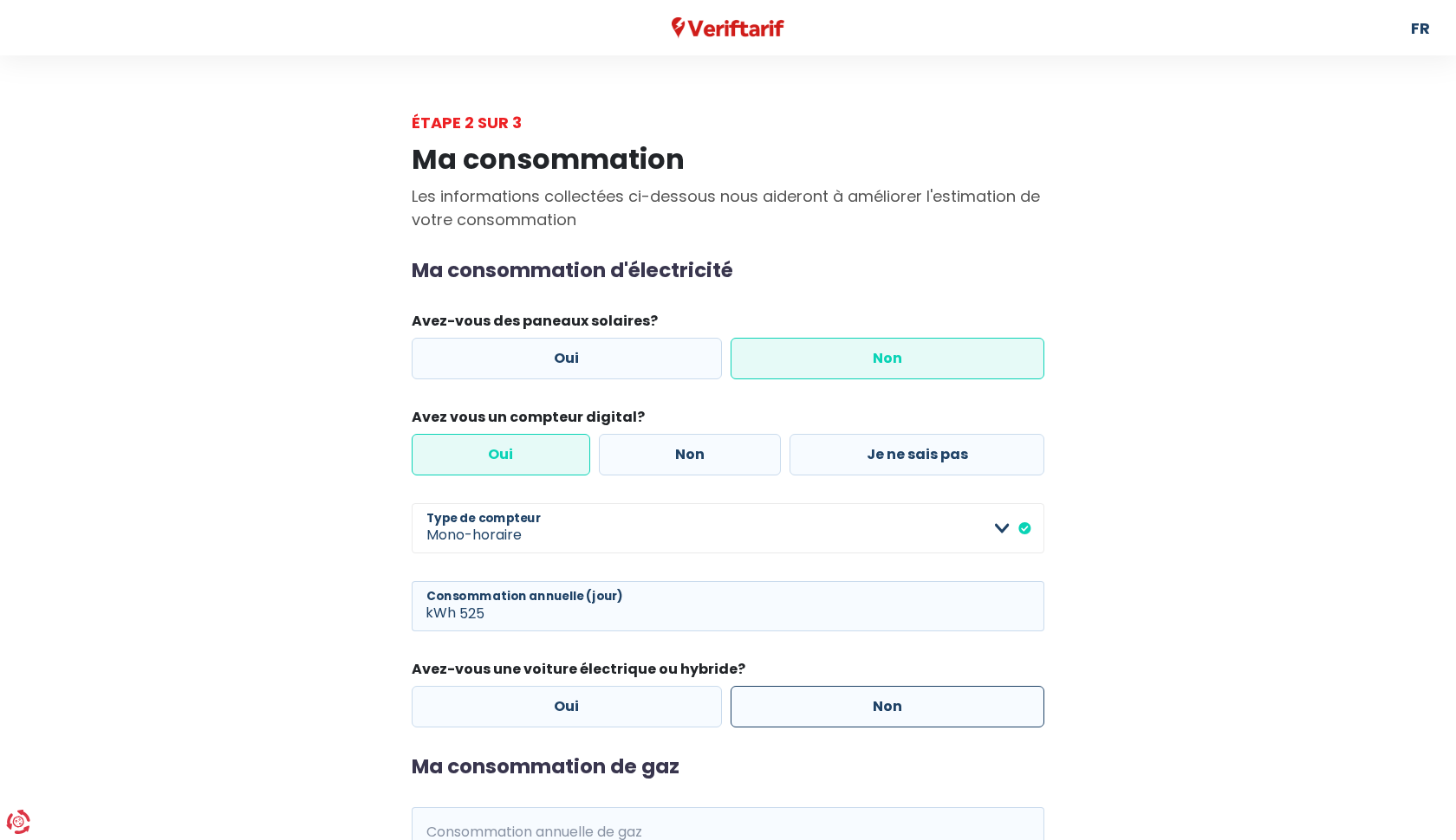
click at [860, 705] on label "Non" at bounding box center [887, 706] width 314 height 41
click at [860, 705] on input "Non" at bounding box center [887, 706] width 314 height 41
radio input "true"
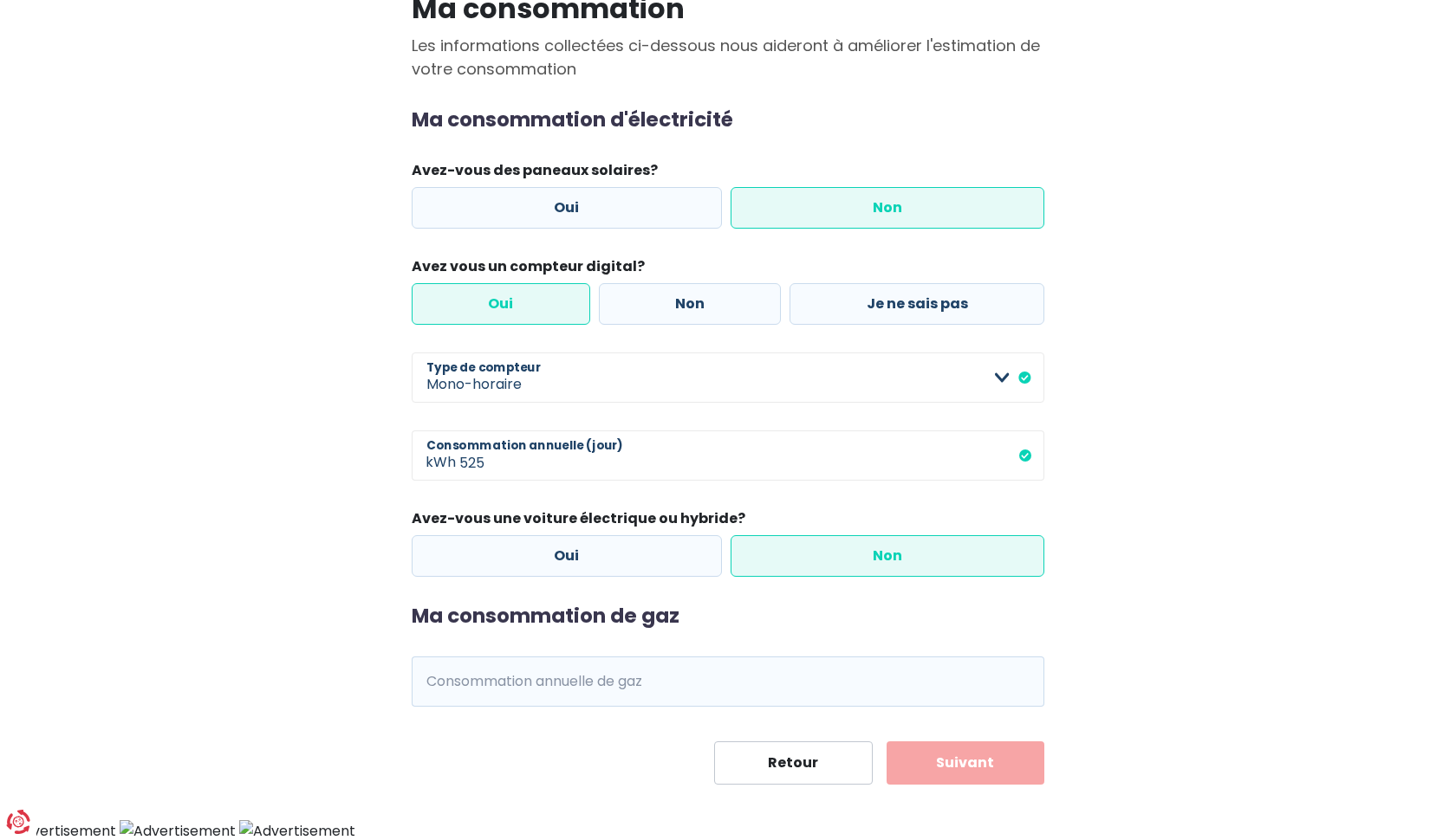
scroll to position [150, 0]
click at [663, 685] on input "Consommation annuelle de gaz" at bounding box center [751, 682] width 585 height 51
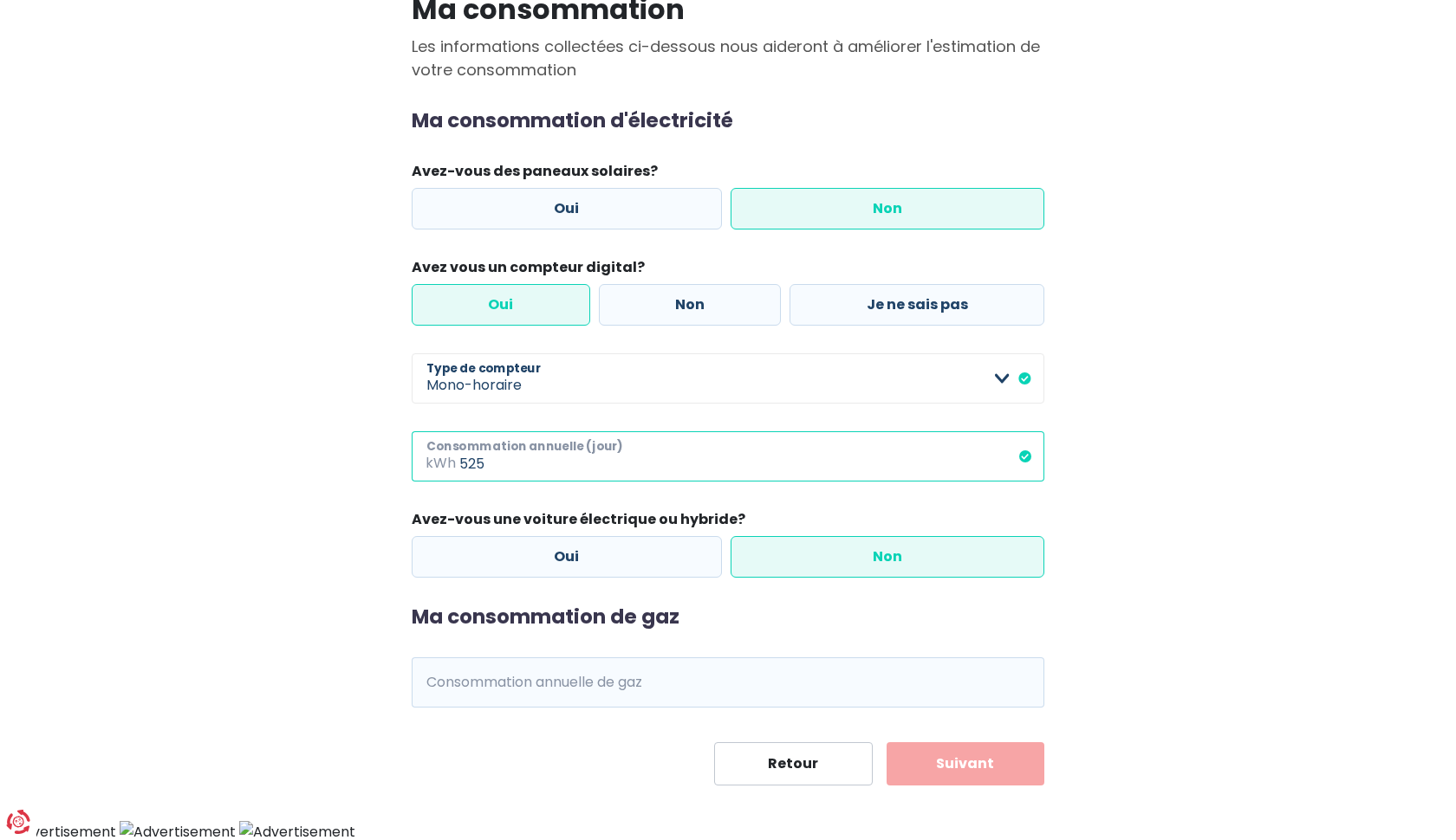
click at [492, 461] on input "525" at bounding box center [751, 456] width 585 height 51
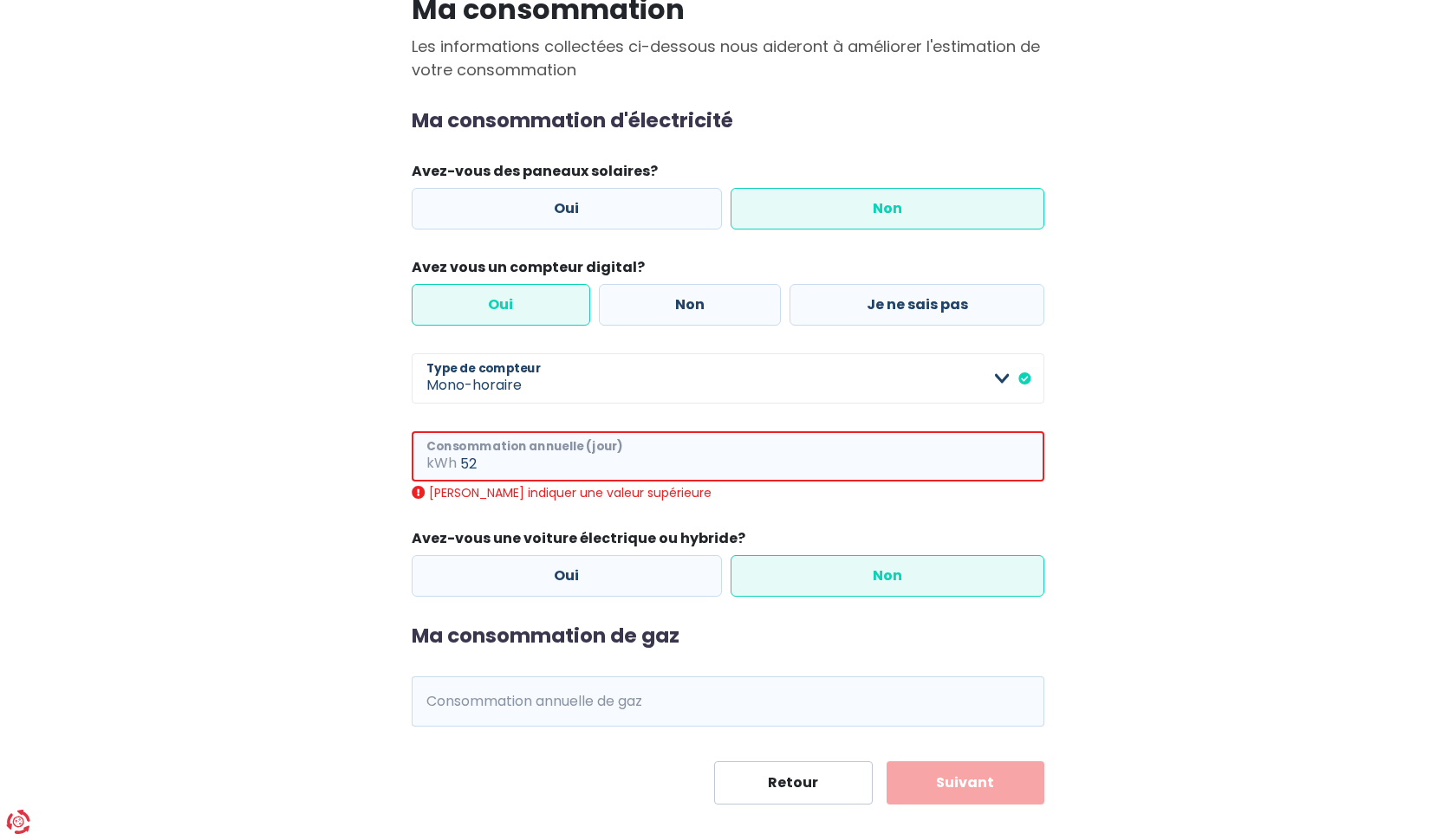
type input "5"
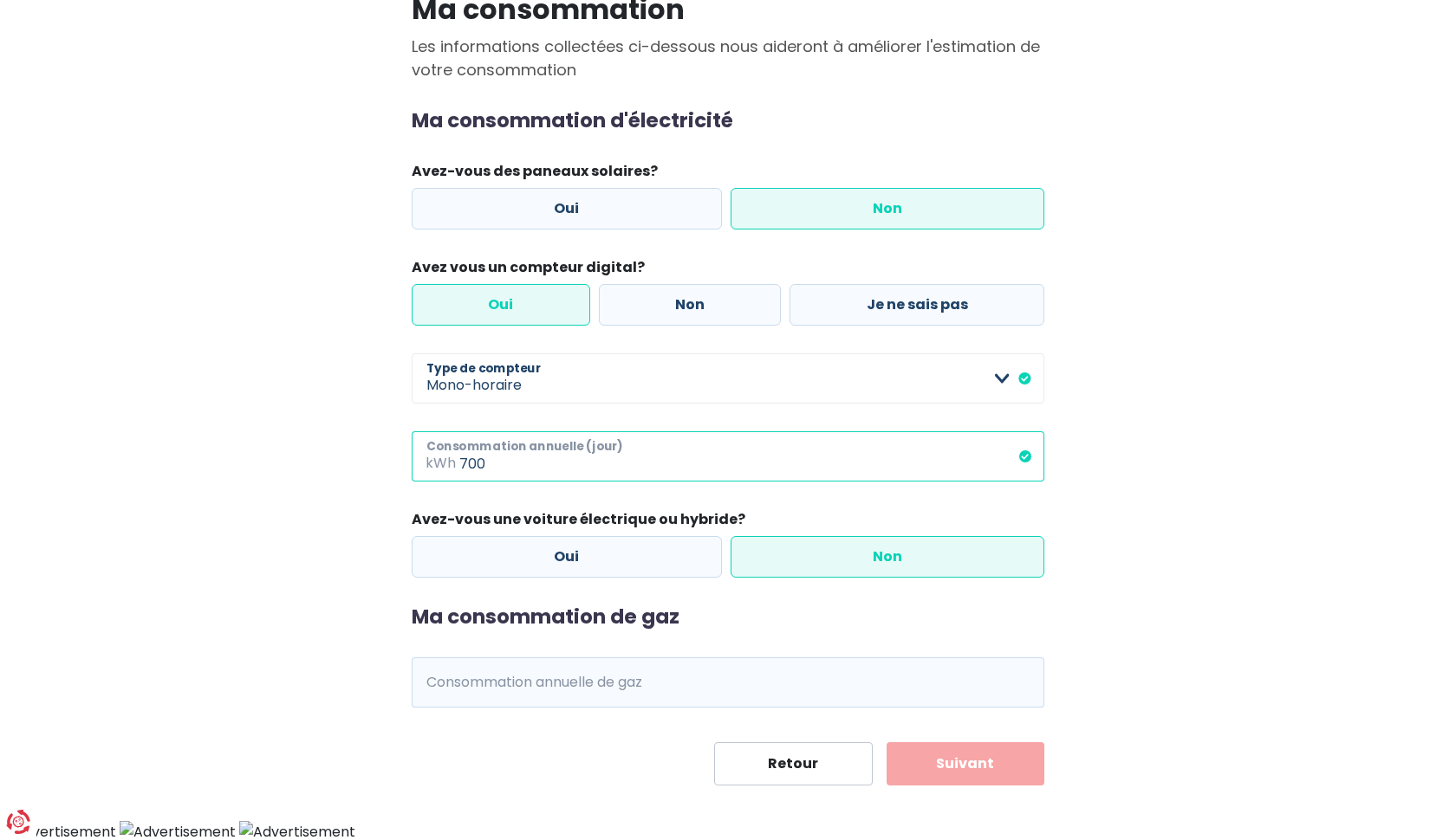
type input "700"
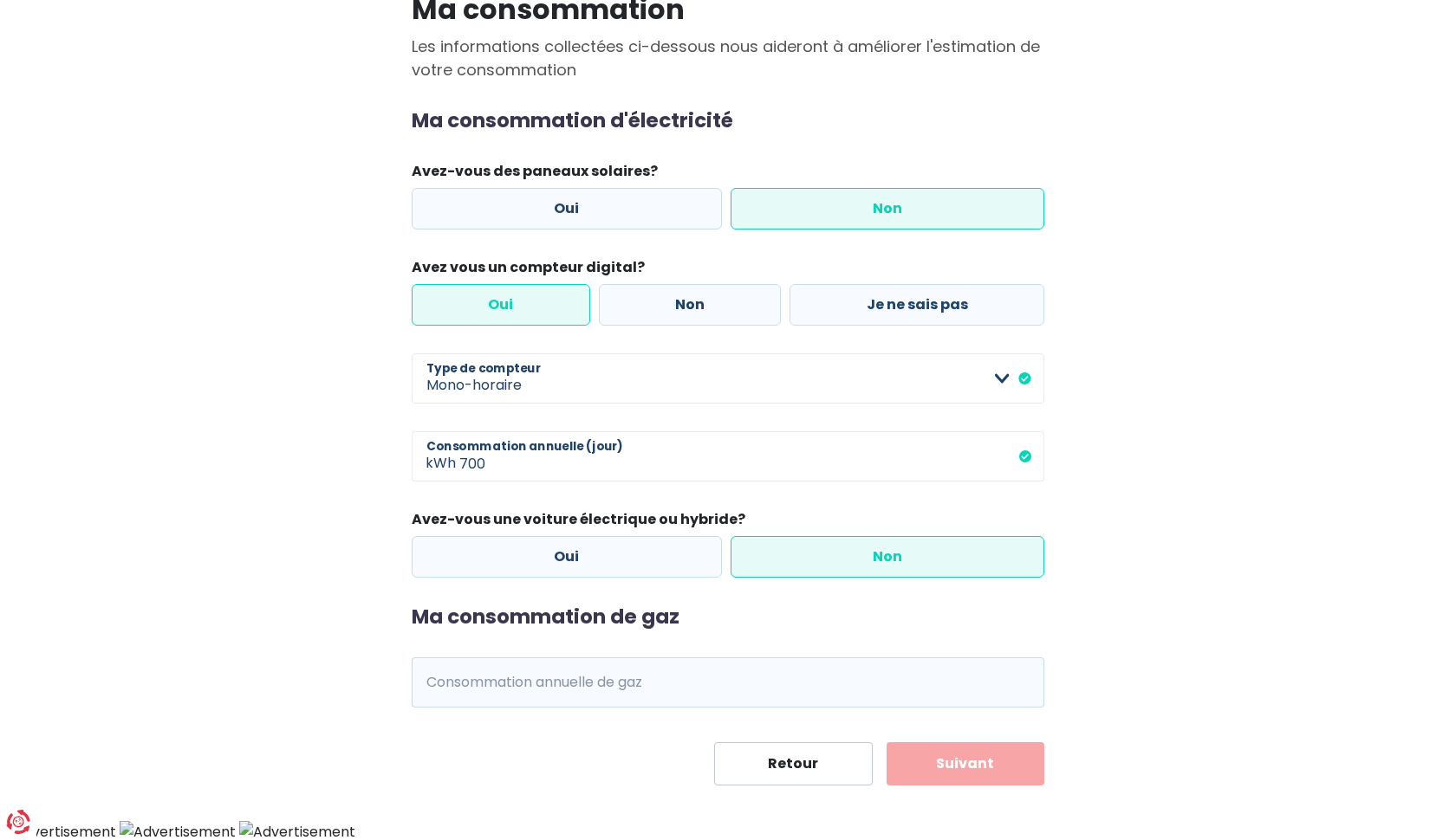
click at [859, 562] on label "Non" at bounding box center [887, 556] width 314 height 41
click at [859, 562] on input "Non" at bounding box center [887, 556] width 314 height 41
click at [667, 694] on input "Consommation annuelle de gaz" at bounding box center [751, 682] width 585 height 51
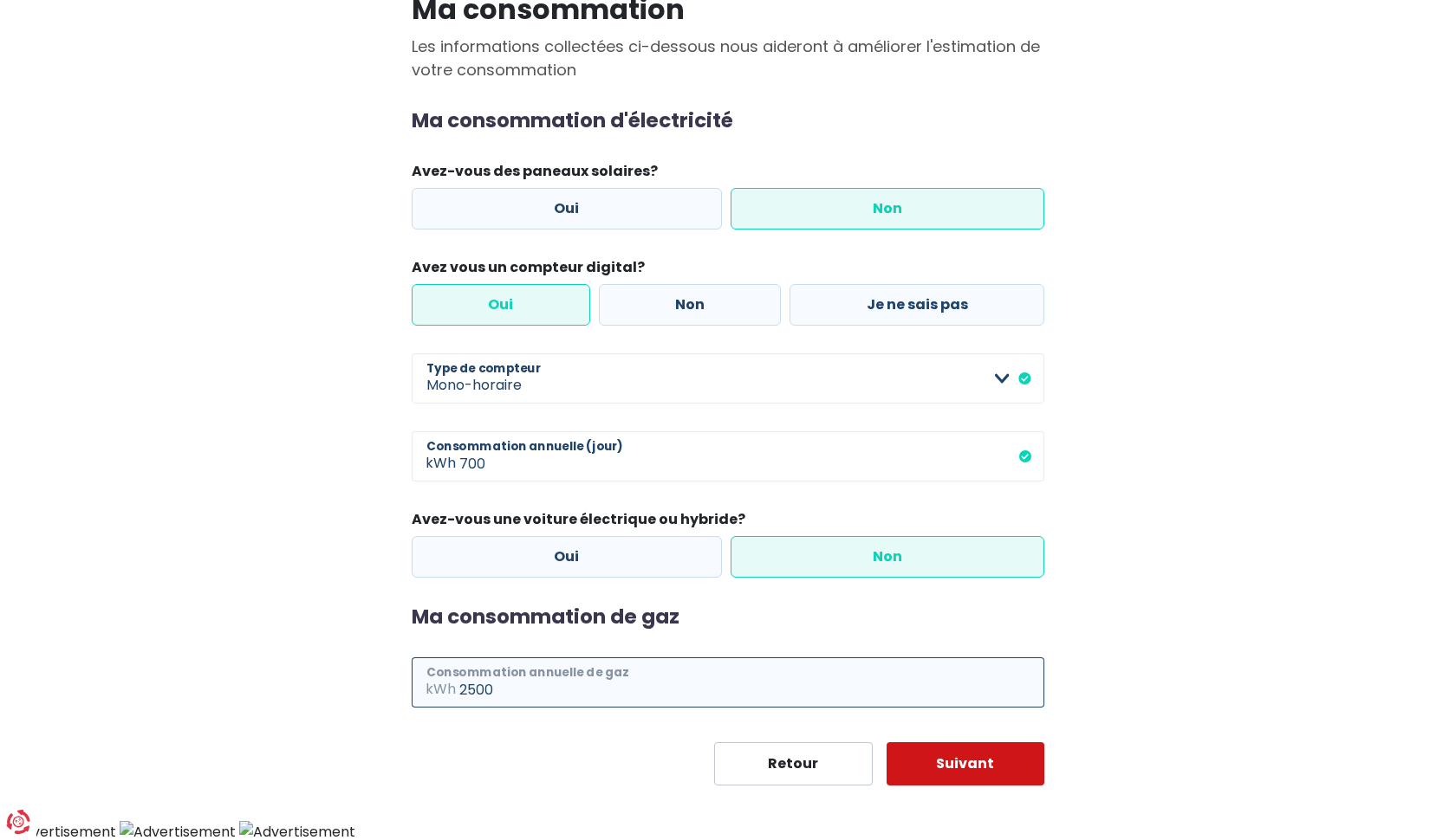
type input "2500"
click at [964, 765] on button "Suivant" at bounding box center [966, 764] width 159 height 43
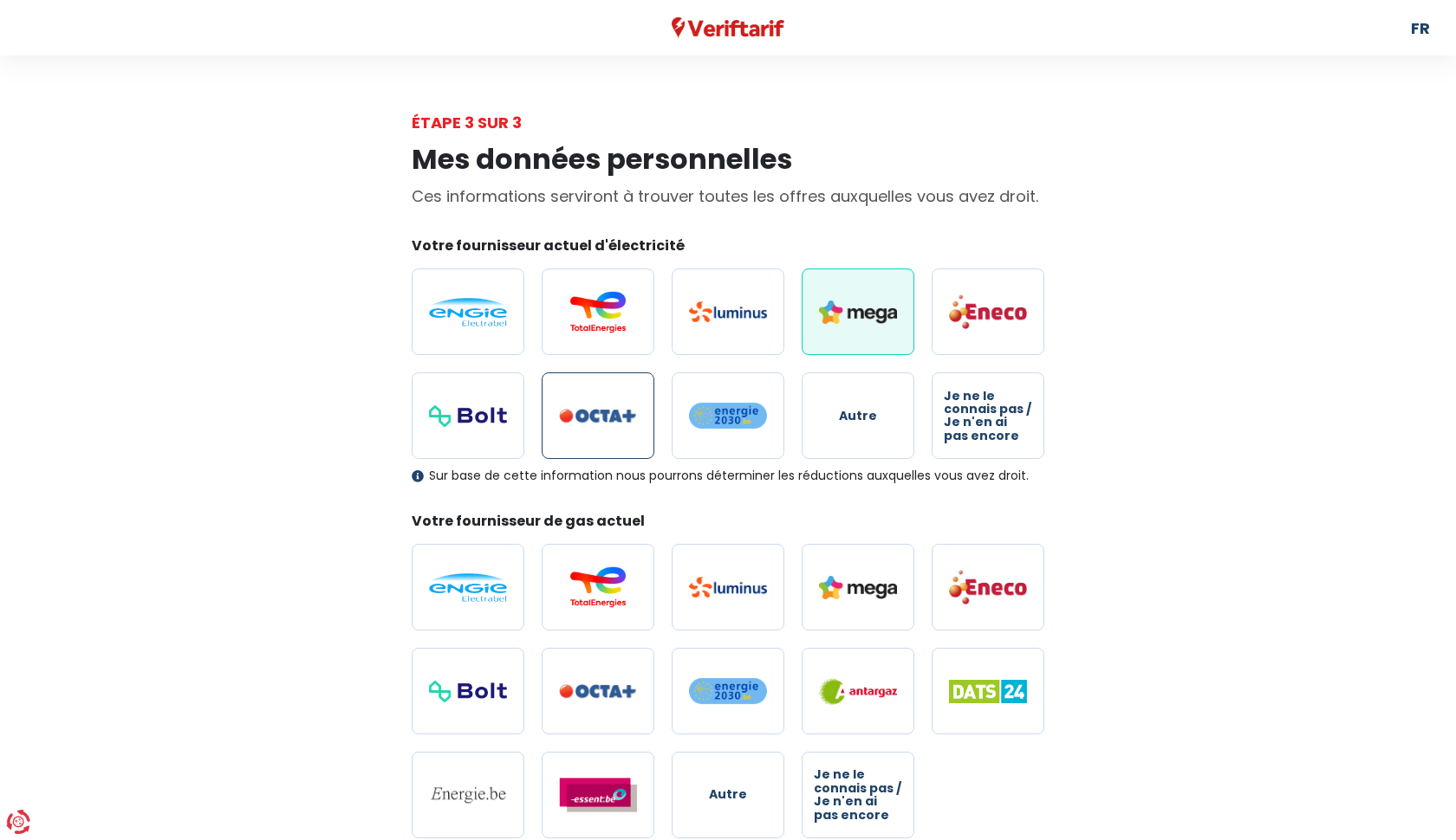
click at [601, 429] on label at bounding box center [598, 415] width 112 height 87
click at [601, 429] on input "radio" at bounding box center [598, 415] width 112 height 87
radio input "true"
radio input "false"
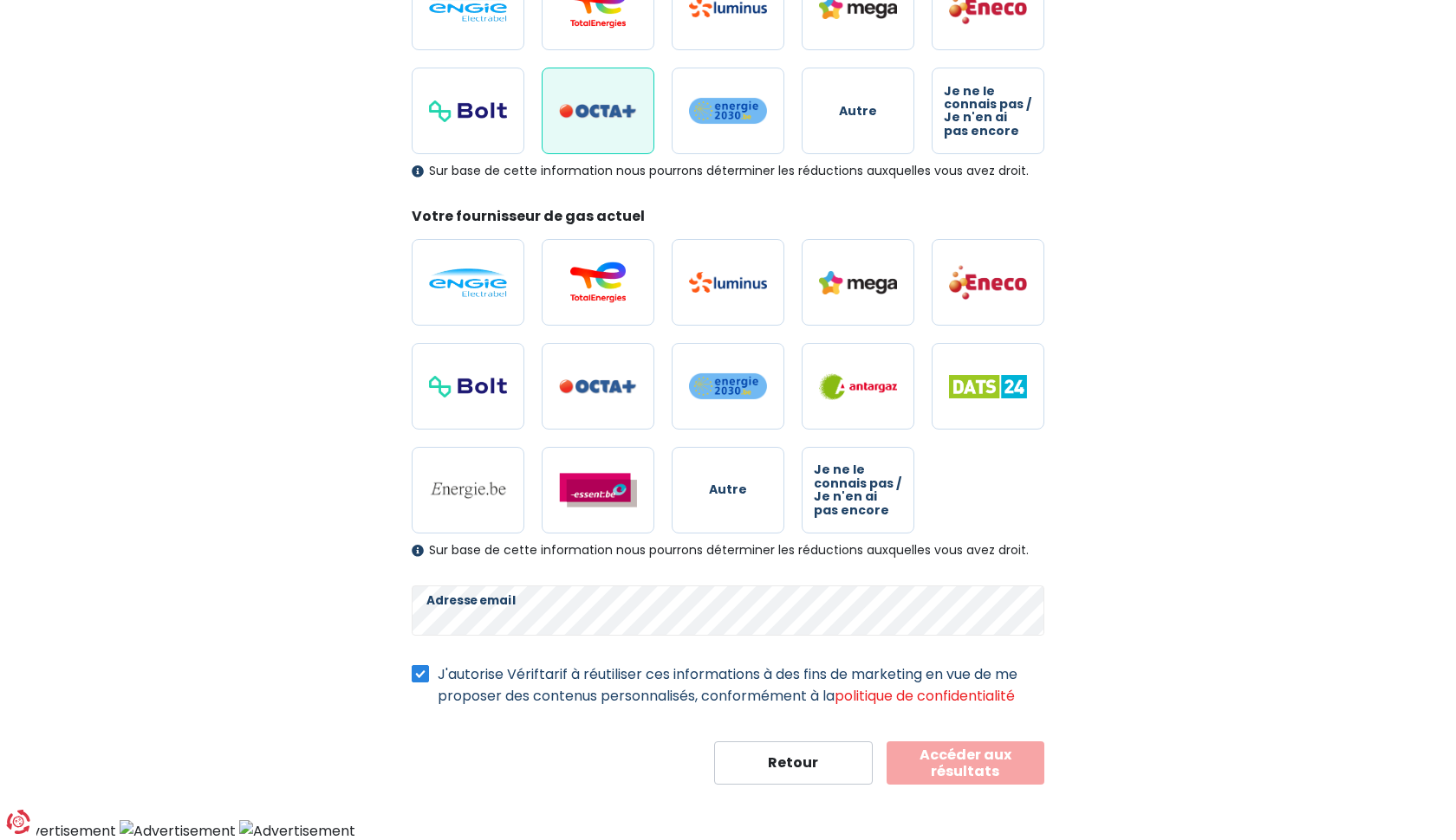
scroll to position [304, 0]
click at [971, 761] on button "Accéder aux résultats" at bounding box center [966, 764] width 159 height 43
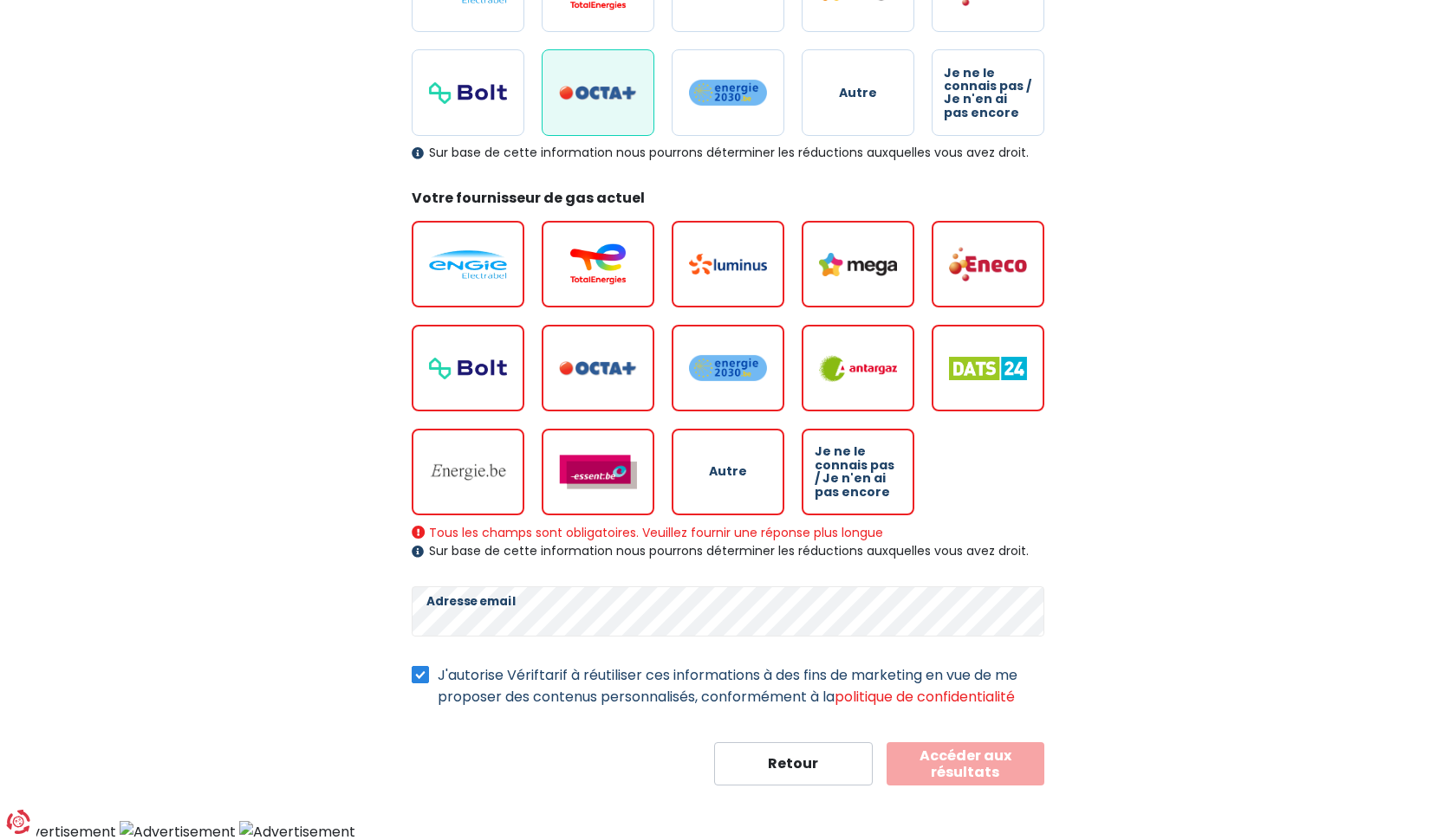
click at [591, 372] on img at bounding box center [597, 368] width 78 height 15
click at [591, 372] on input "radio" at bounding box center [598, 368] width 112 height 87
radio input "true"
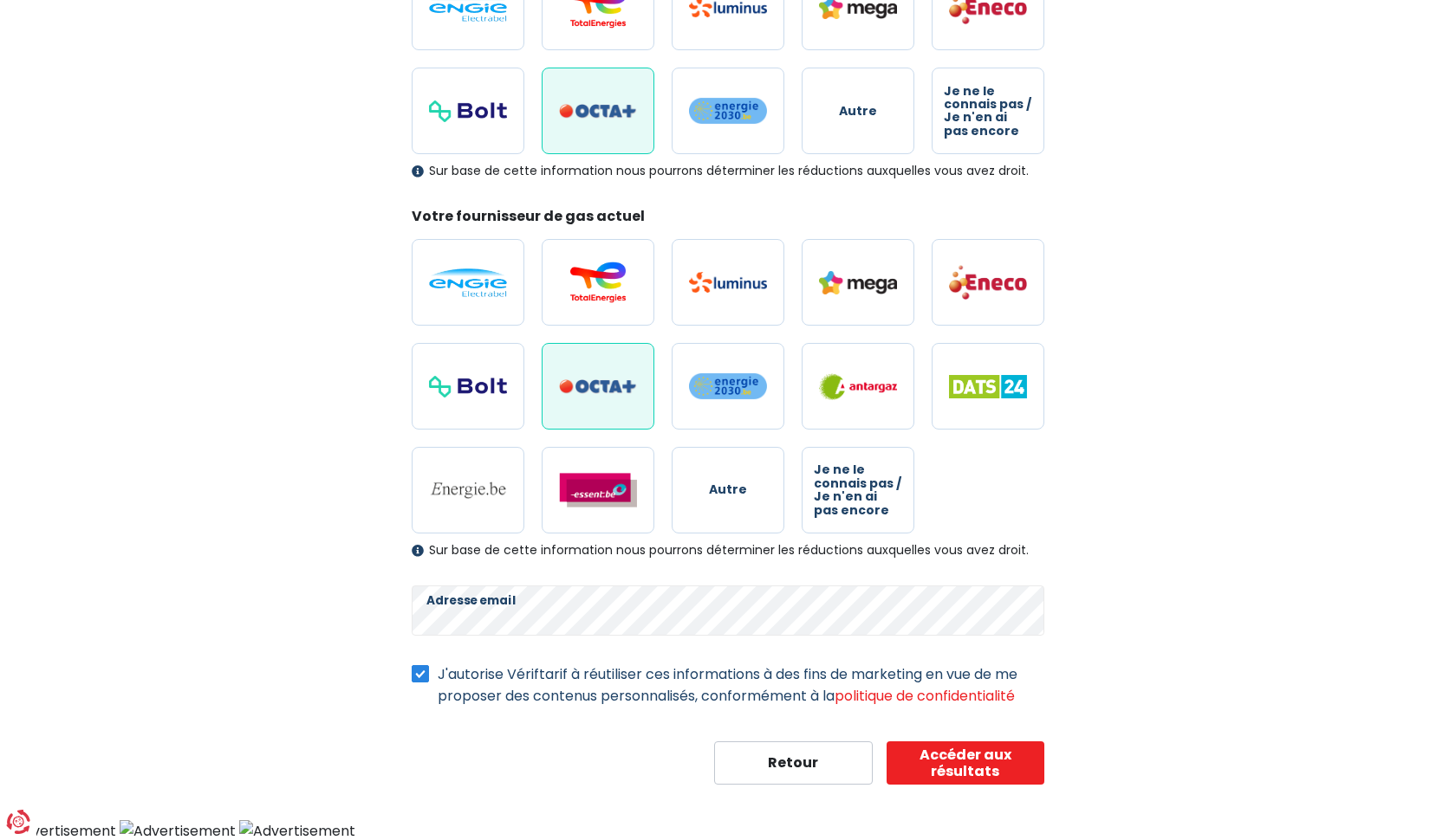
scroll to position [304, 0]
click at [967, 763] on button "Accéder aux résultats" at bounding box center [966, 764] width 159 height 43
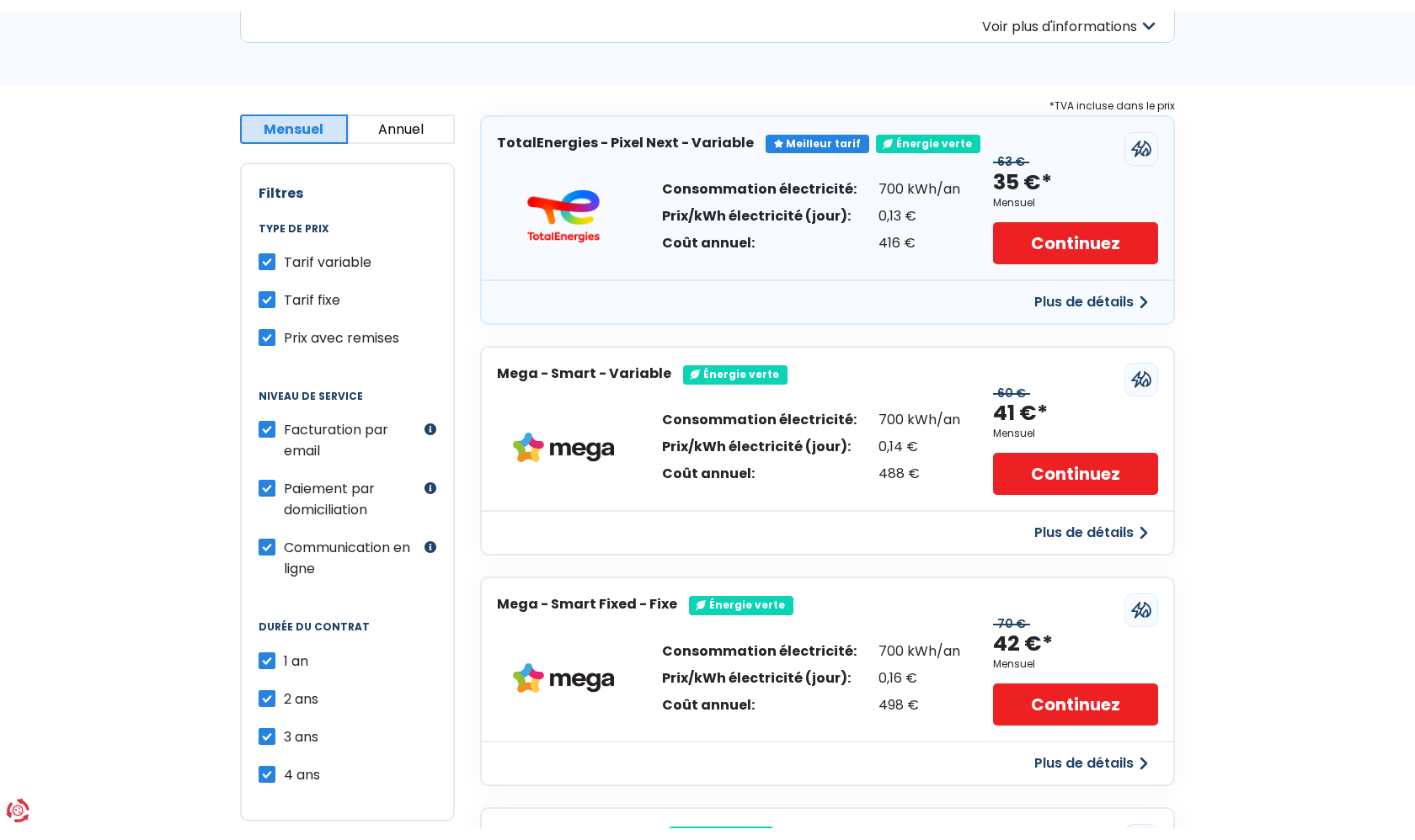
scroll to position [254, 0]
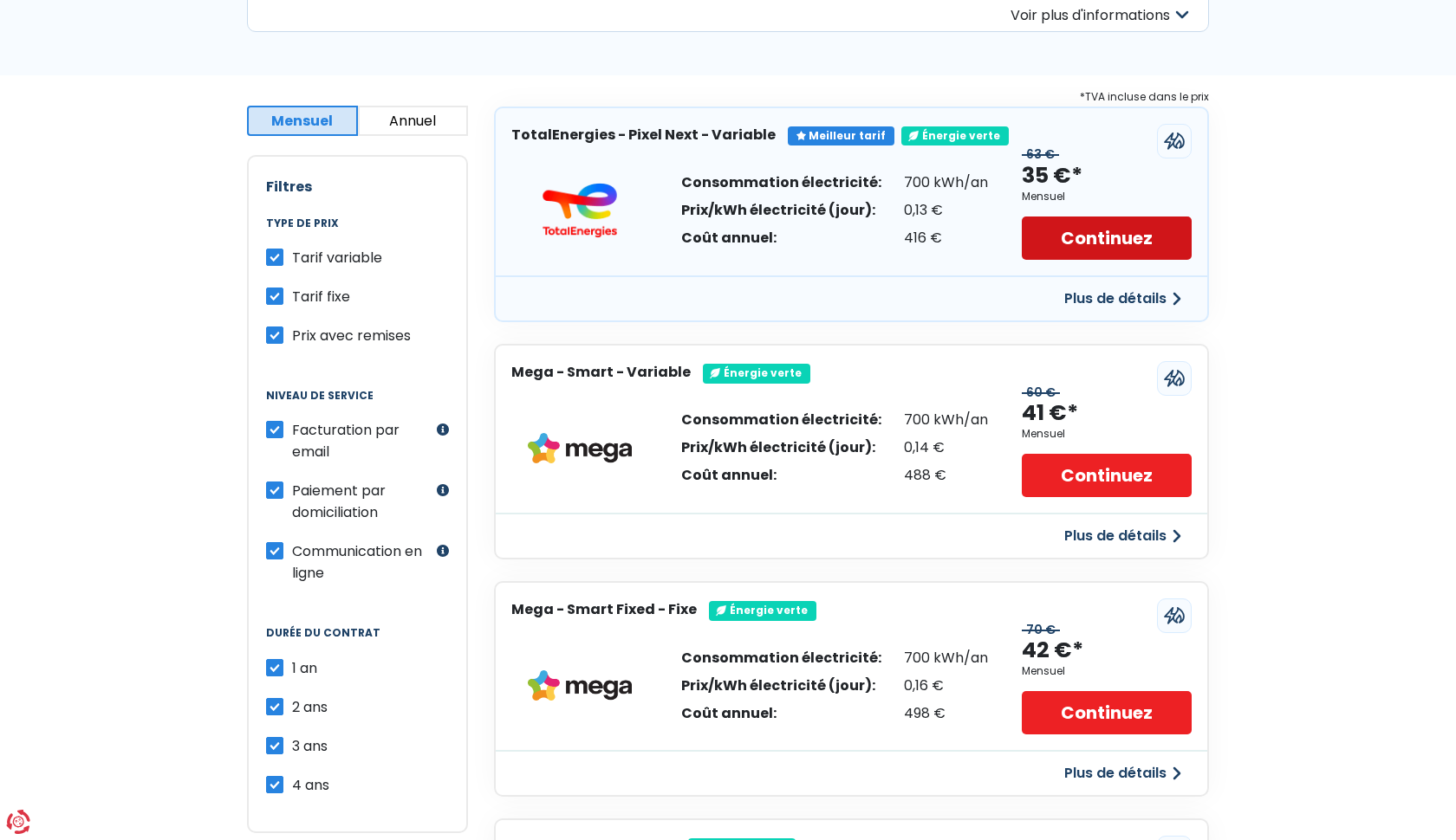
click at [1117, 233] on link "Continuez" at bounding box center [1107, 238] width 170 height 43
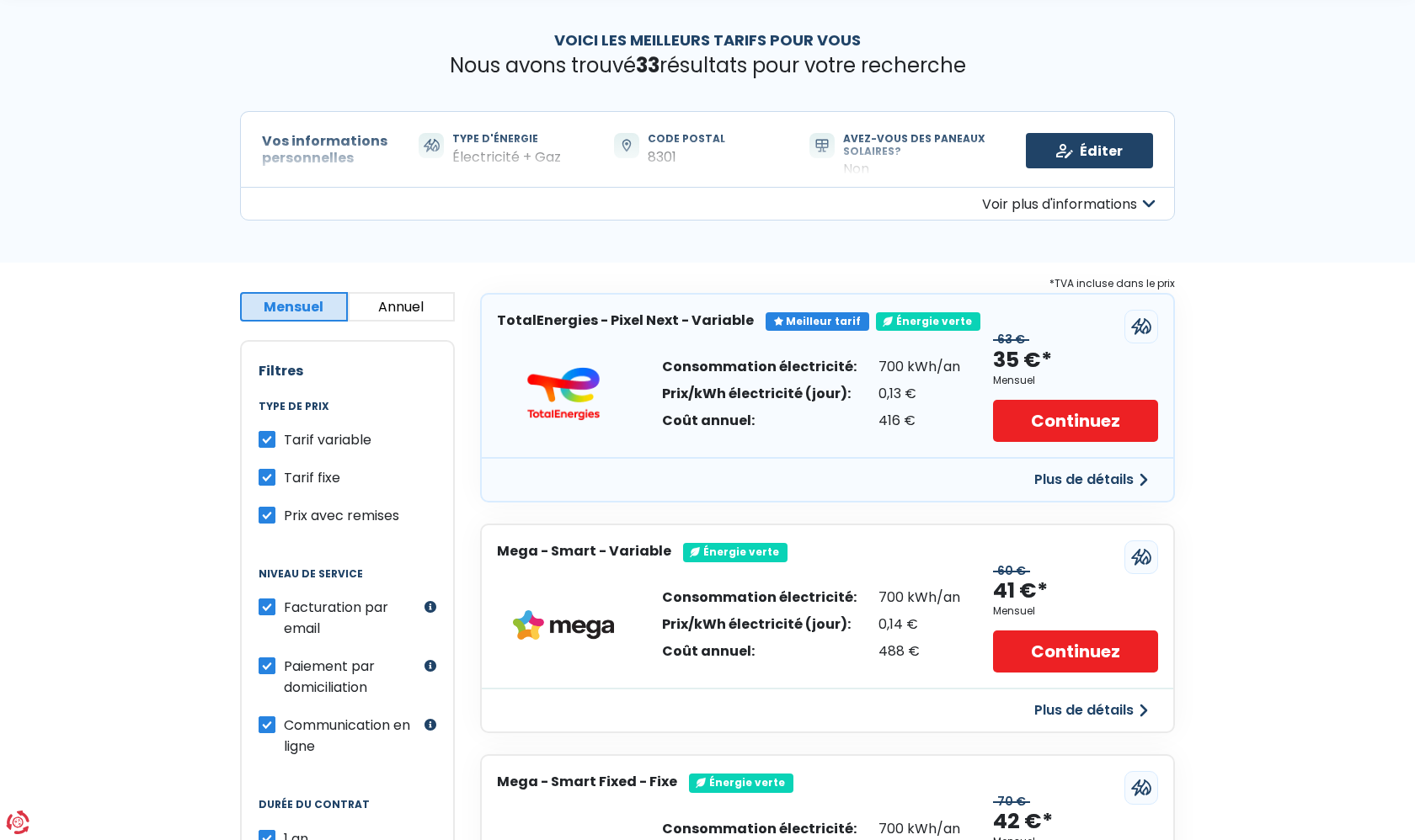
scroll to position [73, 0]
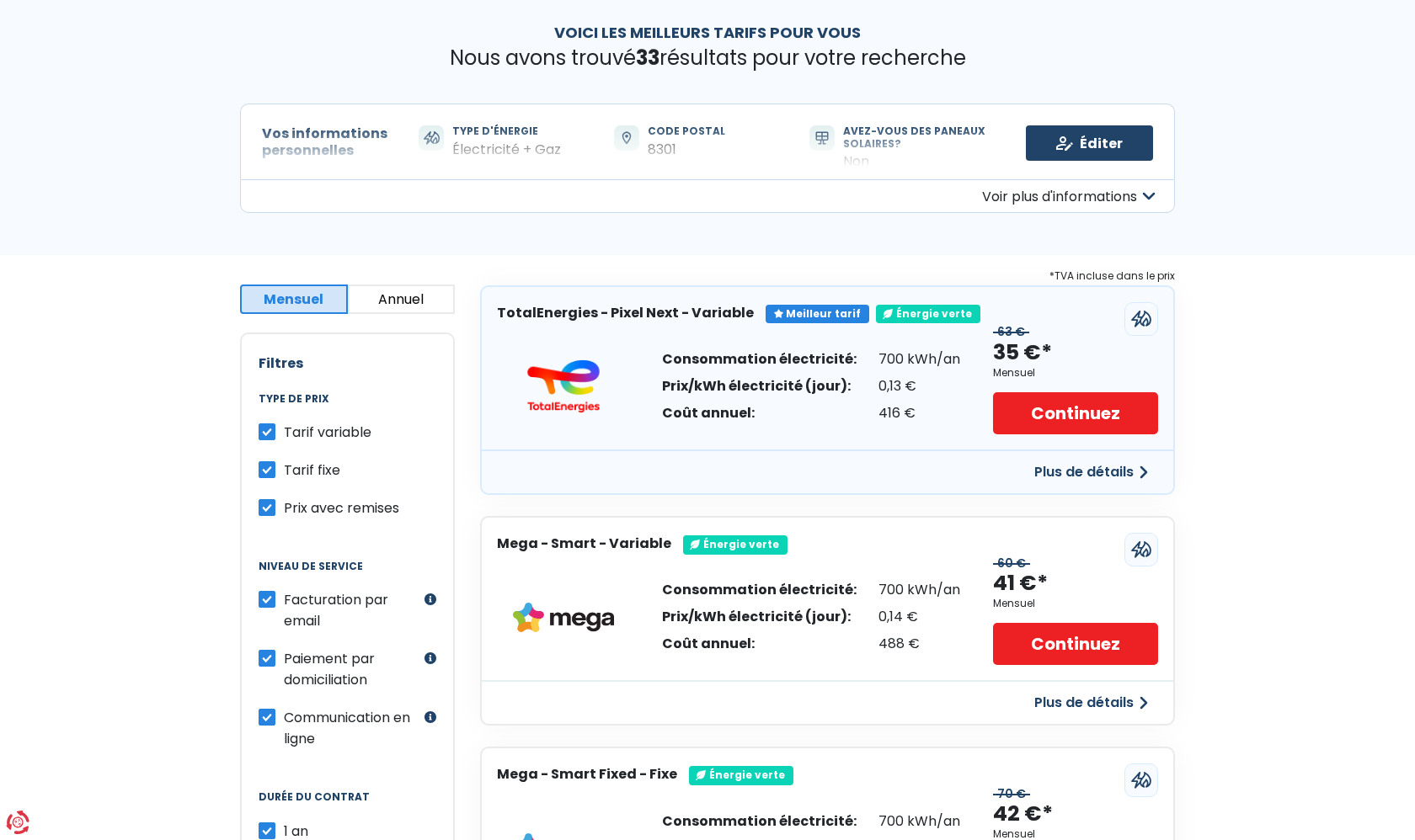
click at [1093, 468] on button "Plus de détails" at bounding box center [1091, 473] width 134 height 30
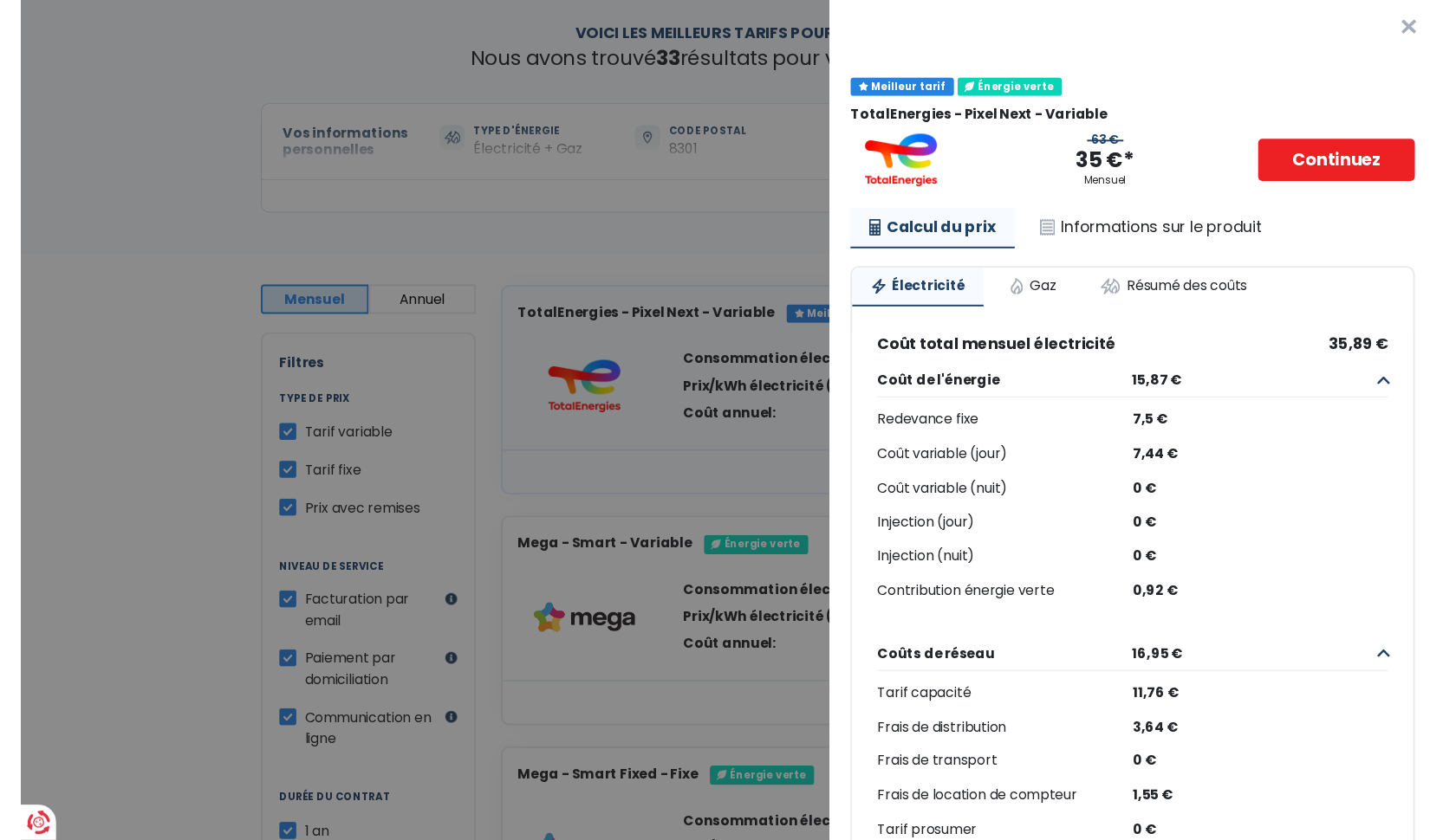
scroll to position [0, 0]
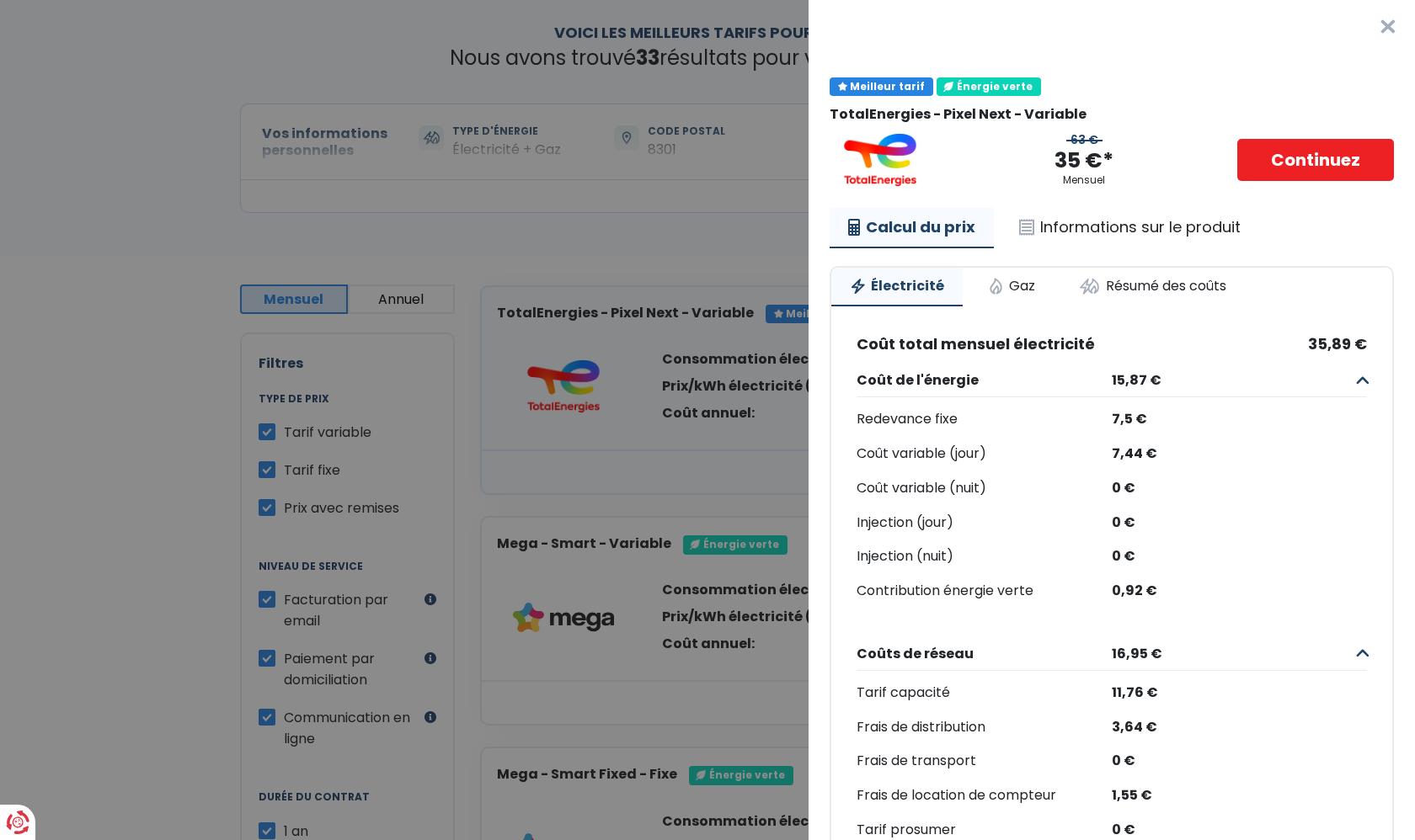
click at [1216, 99] on div "Meilleur tarif Énergie verte" at bounding box center [1111, 90] width 564 height 31
click at [1321, 161] on link "Continuez" at bounding box center [1315, 159] width 157 height 42
